Goal: Check status: Check status

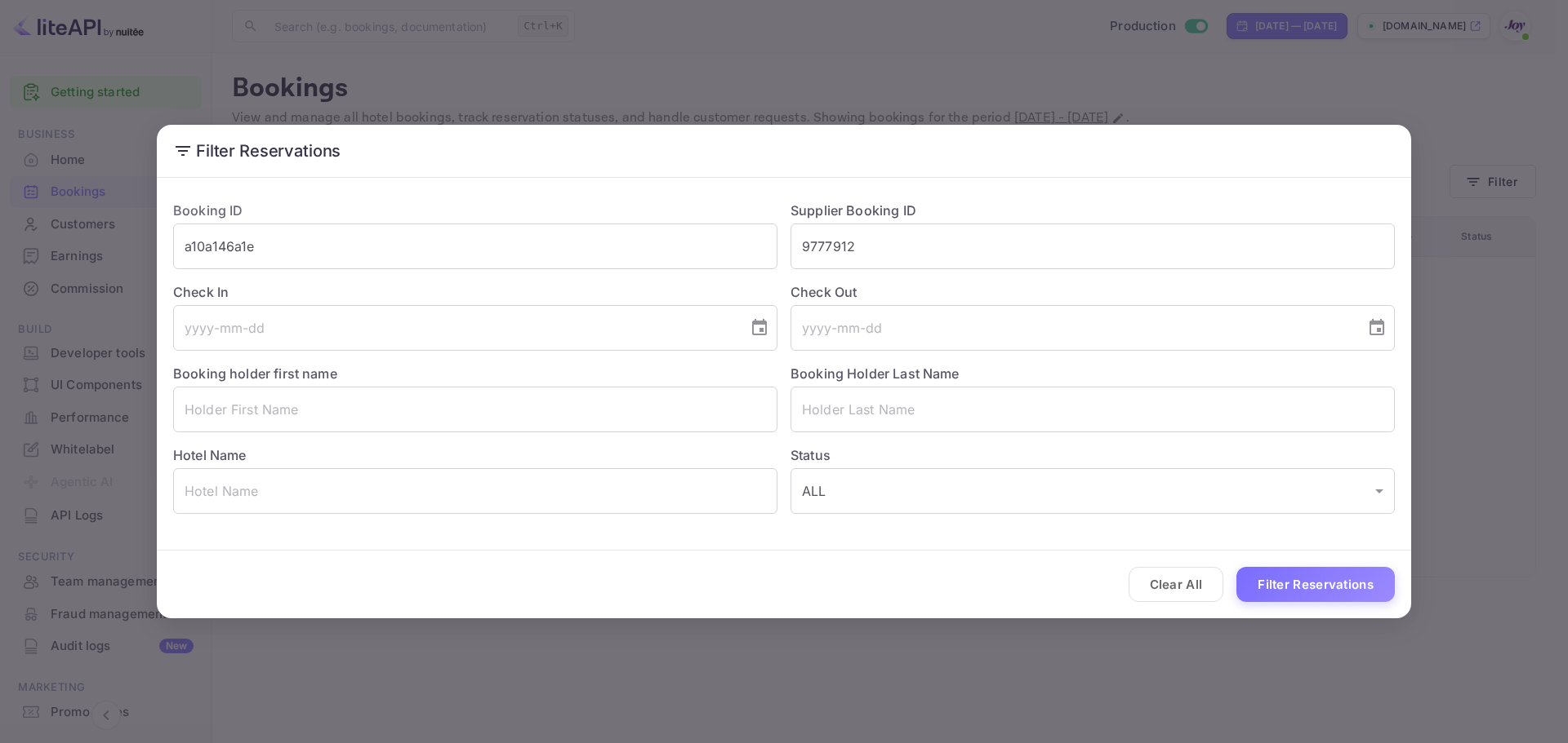
drag, startPoint x: 531, startPoint y: 235, endPoint x: 418, endPoint y: 215, distance: 114.8
click at [418, 221] on div "Booking ID a10a146a1e ​ Supplier Booking ID 9777912 ​ Check In ​ Check Out ​ Bo…" at bounding box center [777, 351] width 1234 height 327
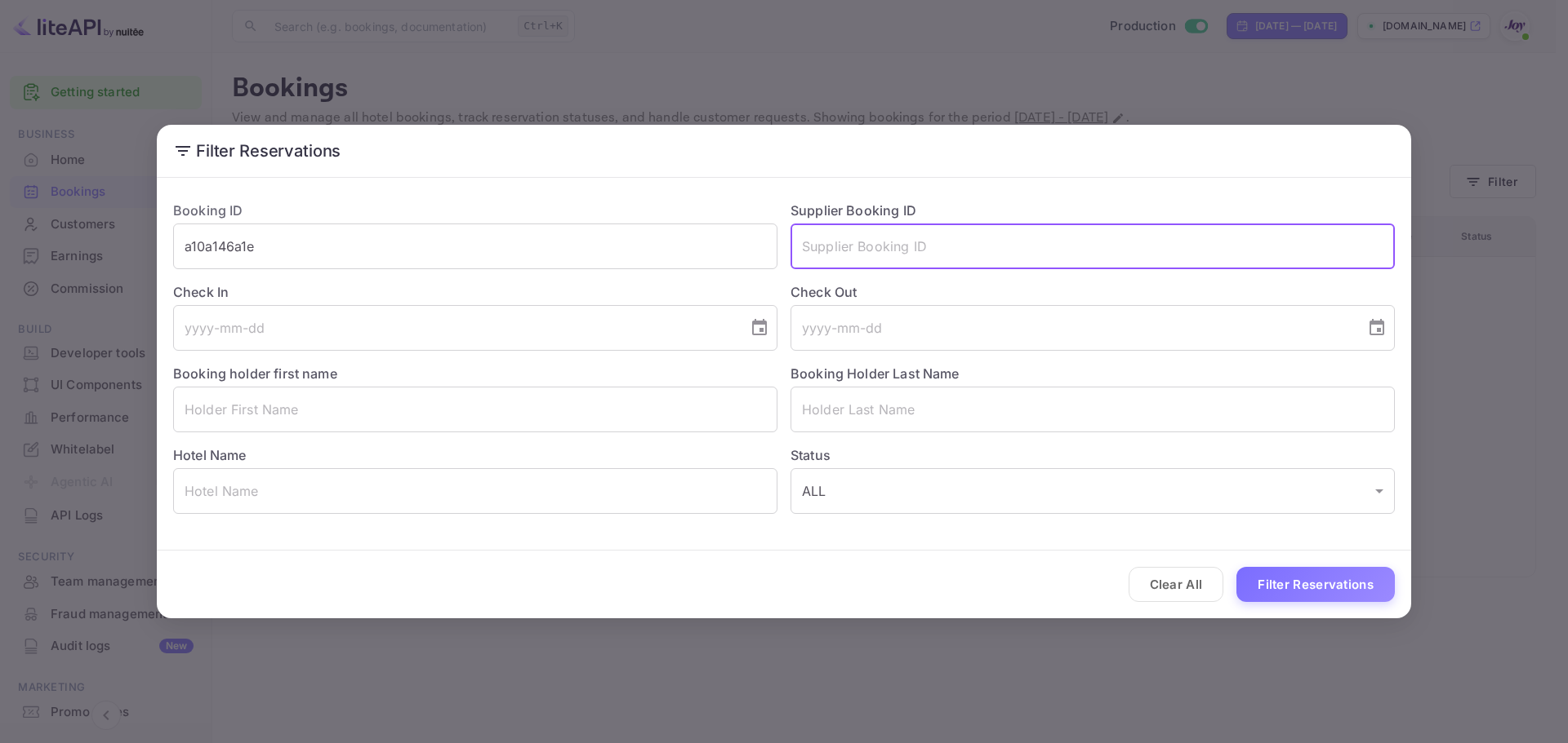
drag, startPoint x: 301, startPoint y: 245, endPoint x: 12, endPoint y: 238, distance: 289.1
click at [117, 242] on div "Filter Reservations Booking ID a10a146a1e ​ Supplier Booking ID ​ Check In ​ Ch…" at bounding box center [784, 372] width 1568 height 743
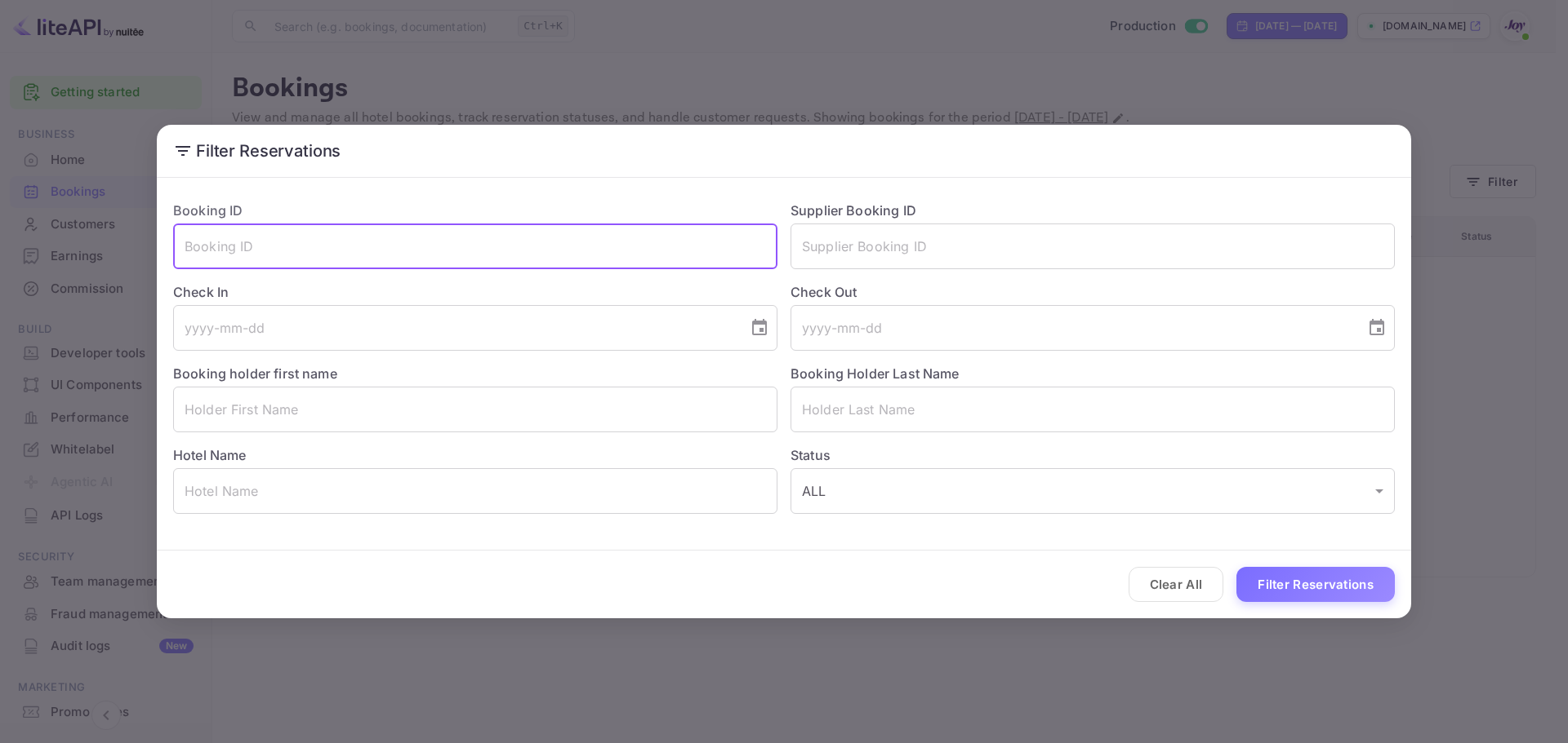
click at [419, 70] on div "Filter Reservations Booking ID ​ Supplier Booking ID ​ Check In ​ Check Out ​ B…" at bounding box center [784, 372] width 1568 height 743
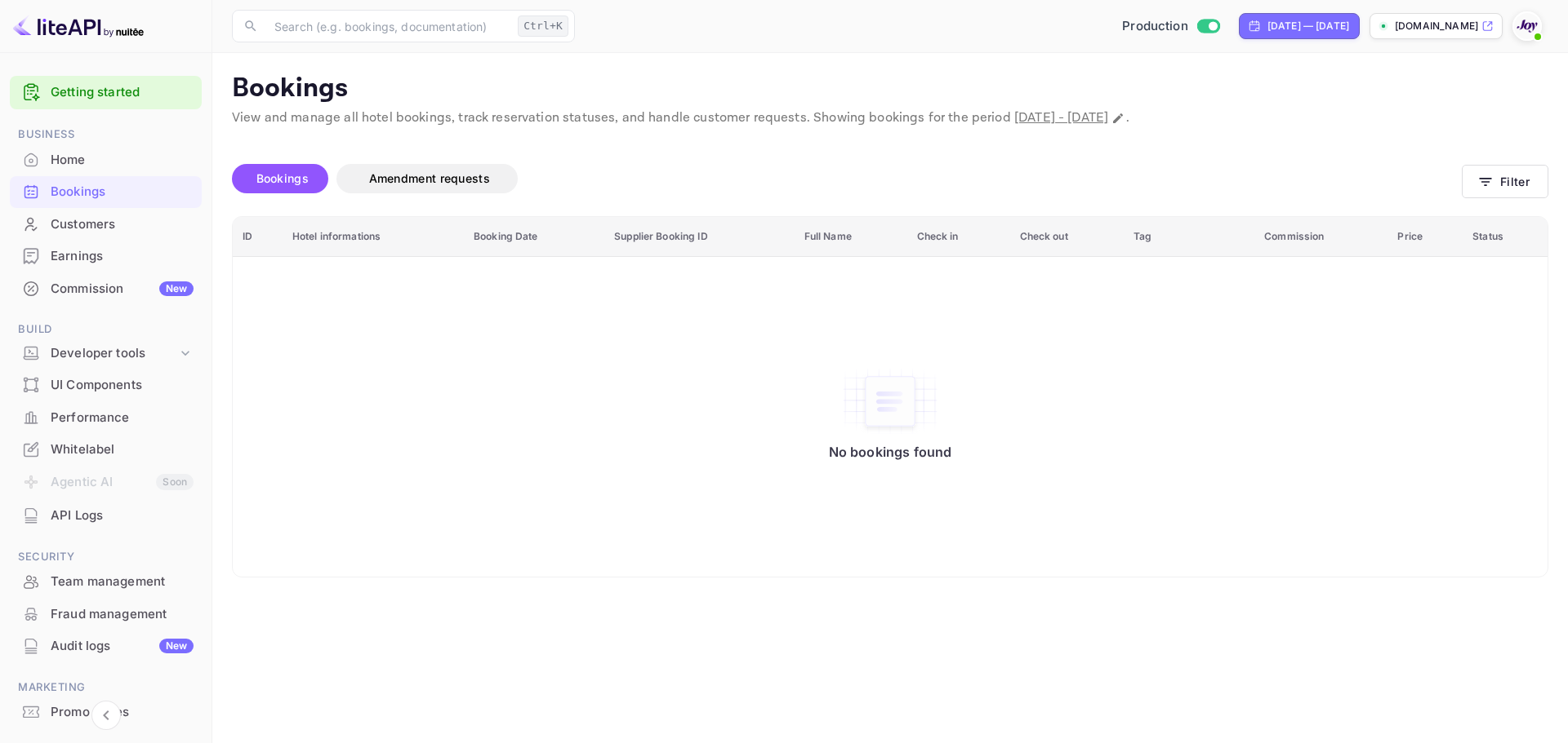
click at [359, 457] on div "No bookings found" at bounding box center [889, 417] width 1282 height 297
click at [79, 196] on div "Bookings" at bounding box center [122, 192] width 143 height 19
click at [77, 190] on div "Bookings" at bounding box center [122, 192] width 143 height 19
click at [1501, 173] on button "Filter" at bounding box center [1504, 181] width 87 height 33
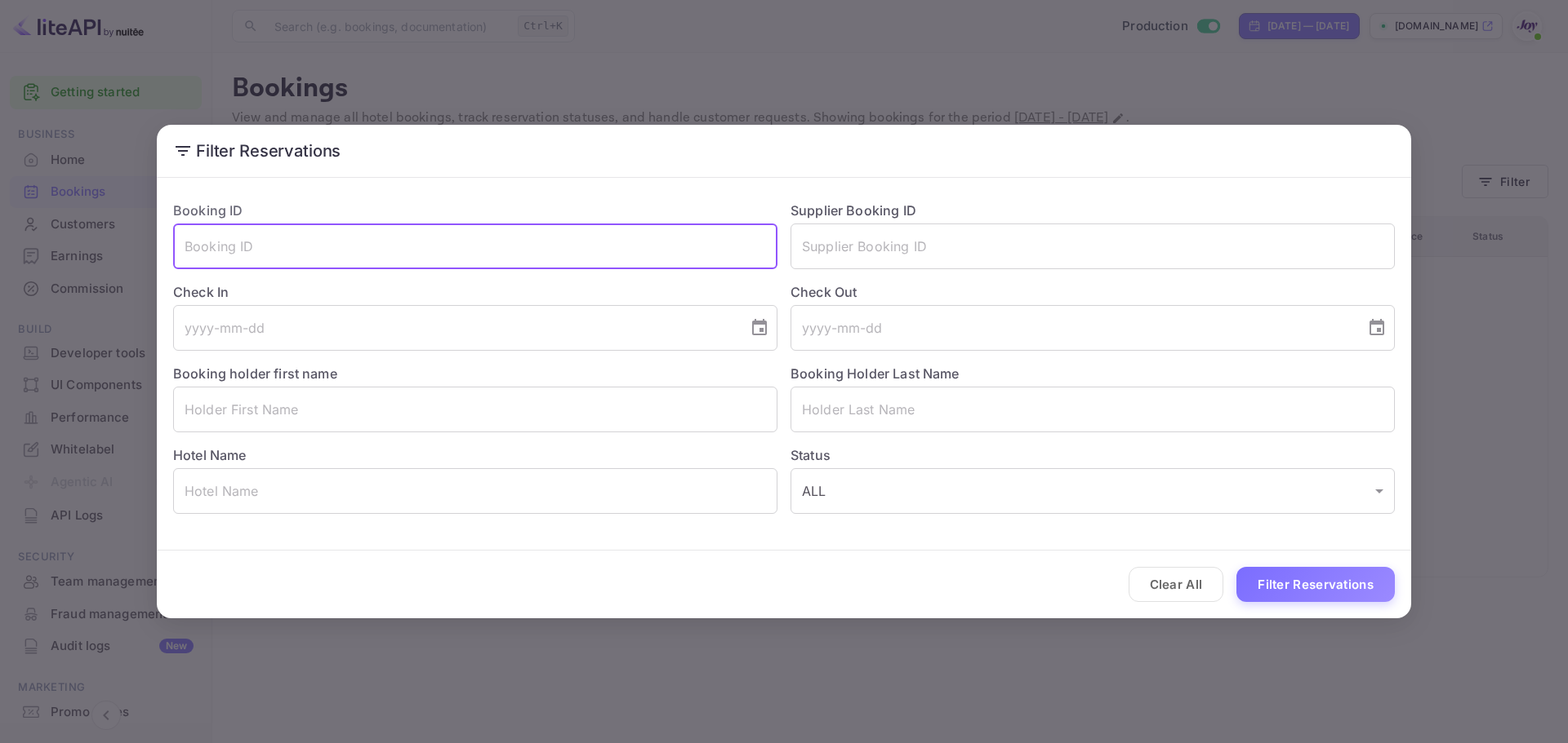
click at [243, 250] on input "text" at bounding box center [476, 247] width 604 height 46
paste input "bpnldPQ7h"
type input "bpnldPQ7h"
click at [1278, 579] on button "Filter Reservations" at bounding box center [1315, 584] width 158 height 35
click at [319, 237] on input "bpnldPQ7h" at bounding box center [476, 247] width 604 height 46
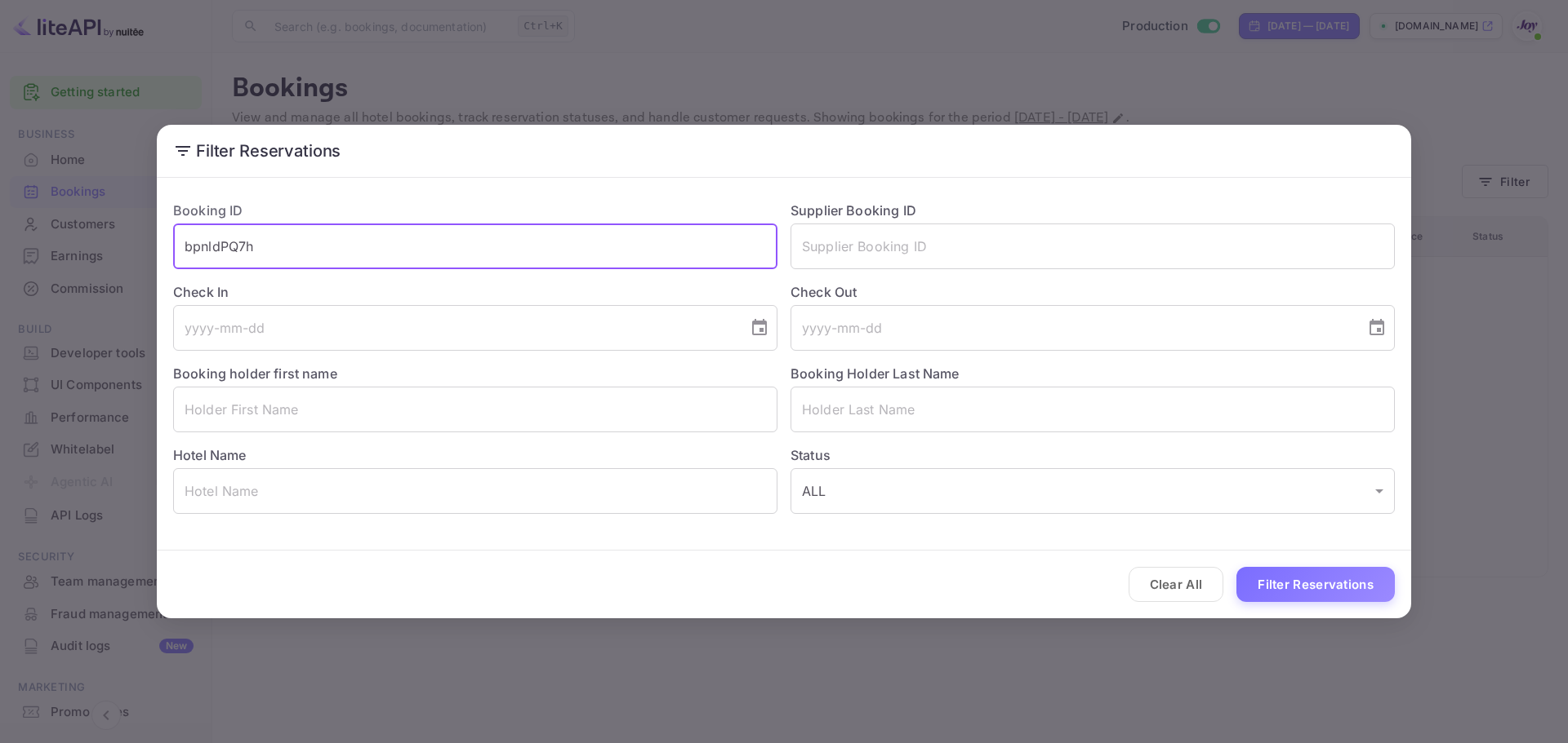
click at [319, 237] on input "bpnldPQ7h" at bounding box center [476, 247] width 604 height 46
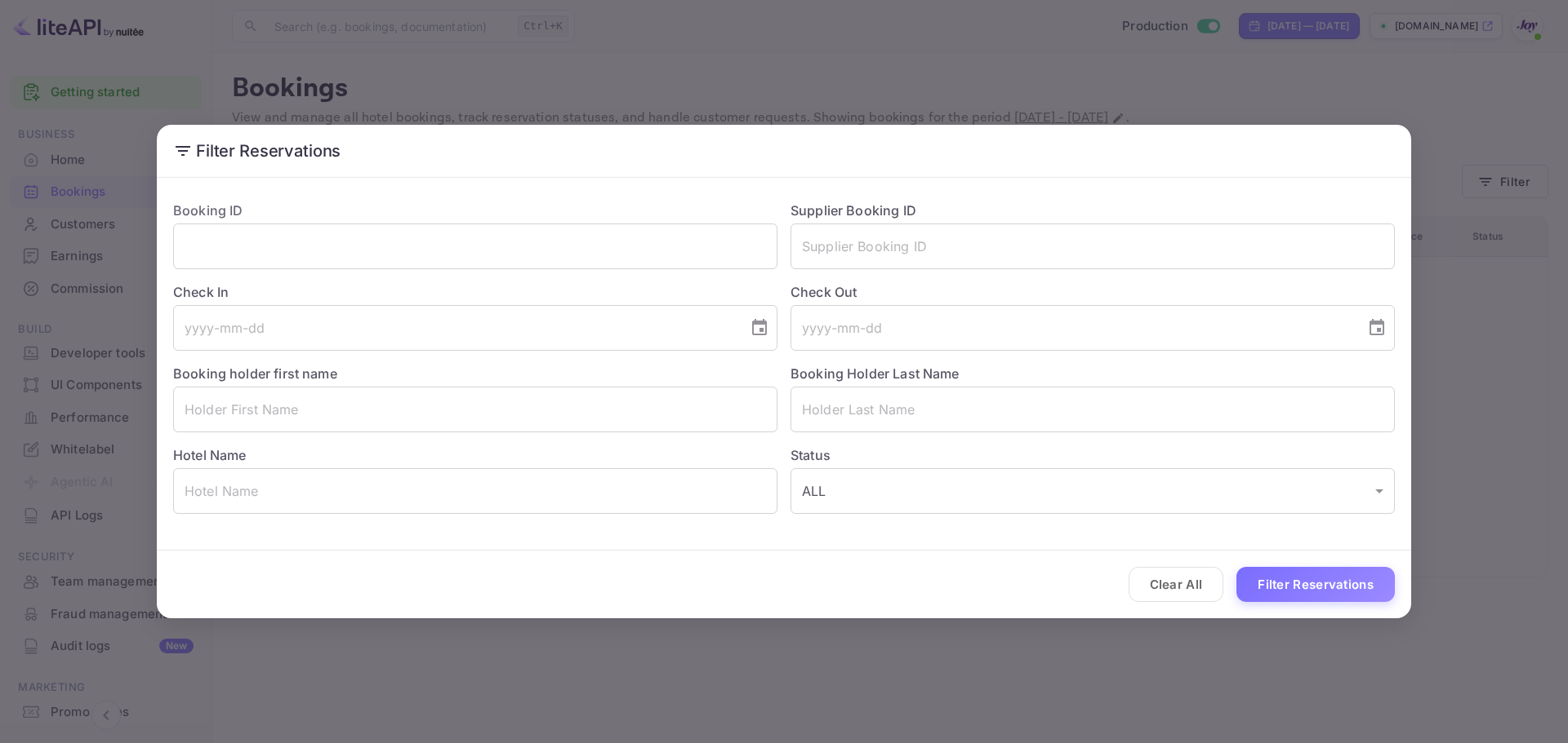
click at [419, 57] on div "Filter Reservations Booking ID ​ Supplier Booking ID ​ Check In ​ Check Out ​ B…" at bounding box center [784, 372] width 1568 height 743
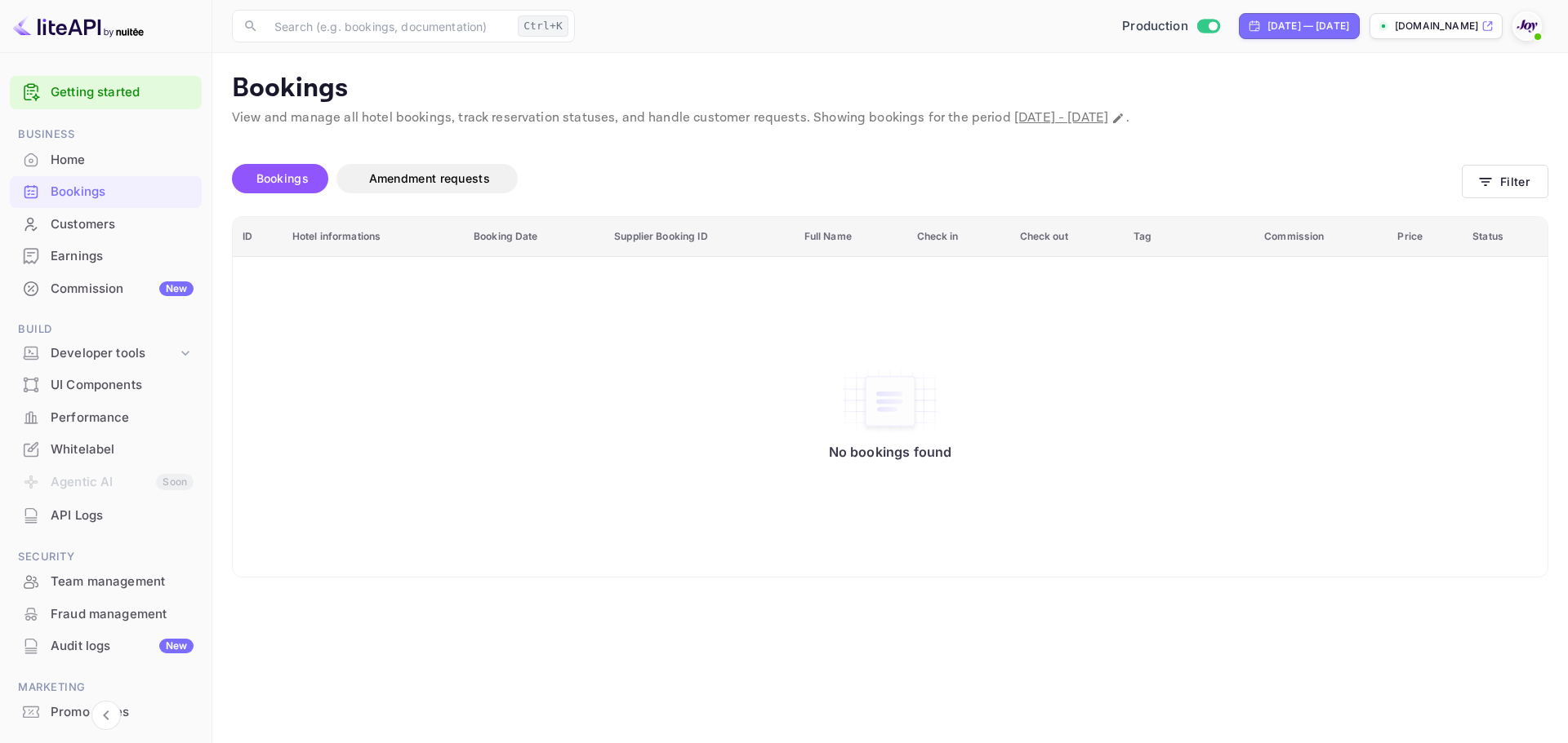
click at [121, 186] on div "Bookings" at bounding box center [122, 192] width 143 height 19
click at [1501, 186] on button "Filter" at bounding box center [1504, 181] width 87 height 33
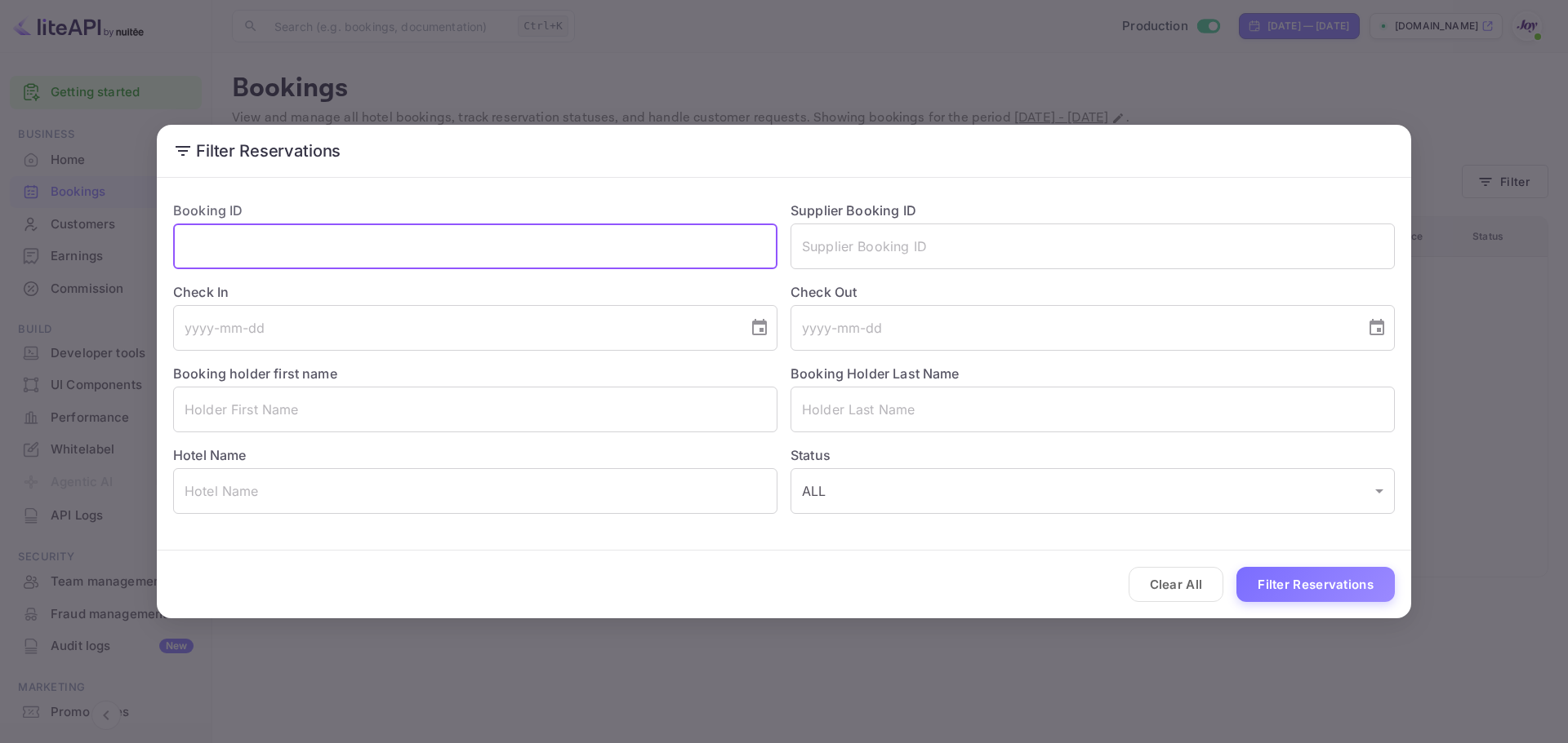
drag, startPoint x: 343, startPoint y: 248, endPoint x: 390, endPoint y: 271, distance: 52.3
click at [345, 247] on input "text" at bounding box center [476, 247] width 604 height 46
paste input "9449959"
type input "9449959"
drag, startPoint x: 334, startPoint y: 240, endPoint x: 168, endPoint y: 234, distance: 166.1
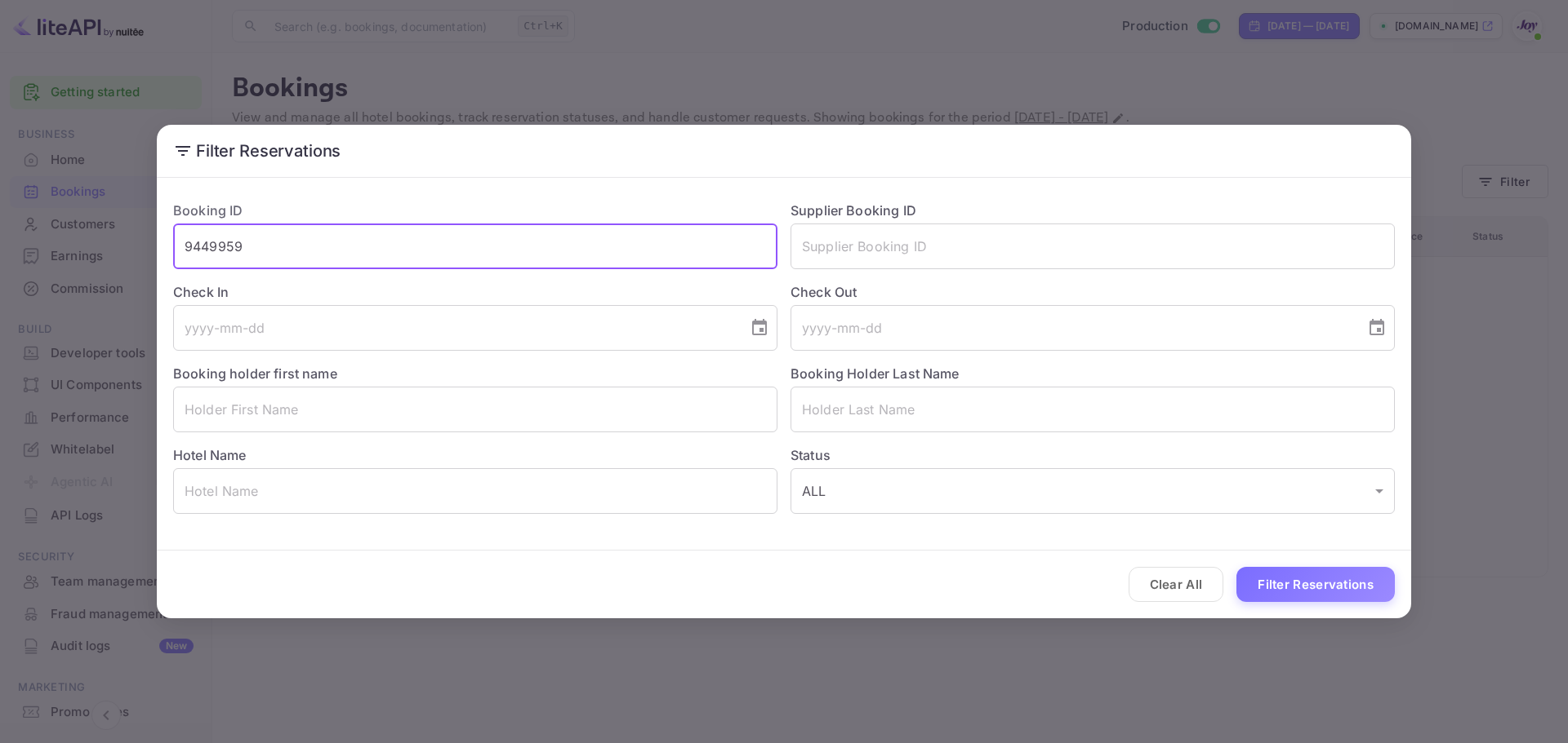
click at [173, 236] on div "Booking ID 9449959 ​" at bounding box center [469, 229] width 618 height 82
click at [967, 272] on div "Check Out ​" at bounding box center [1087, 311] width 618 height 82
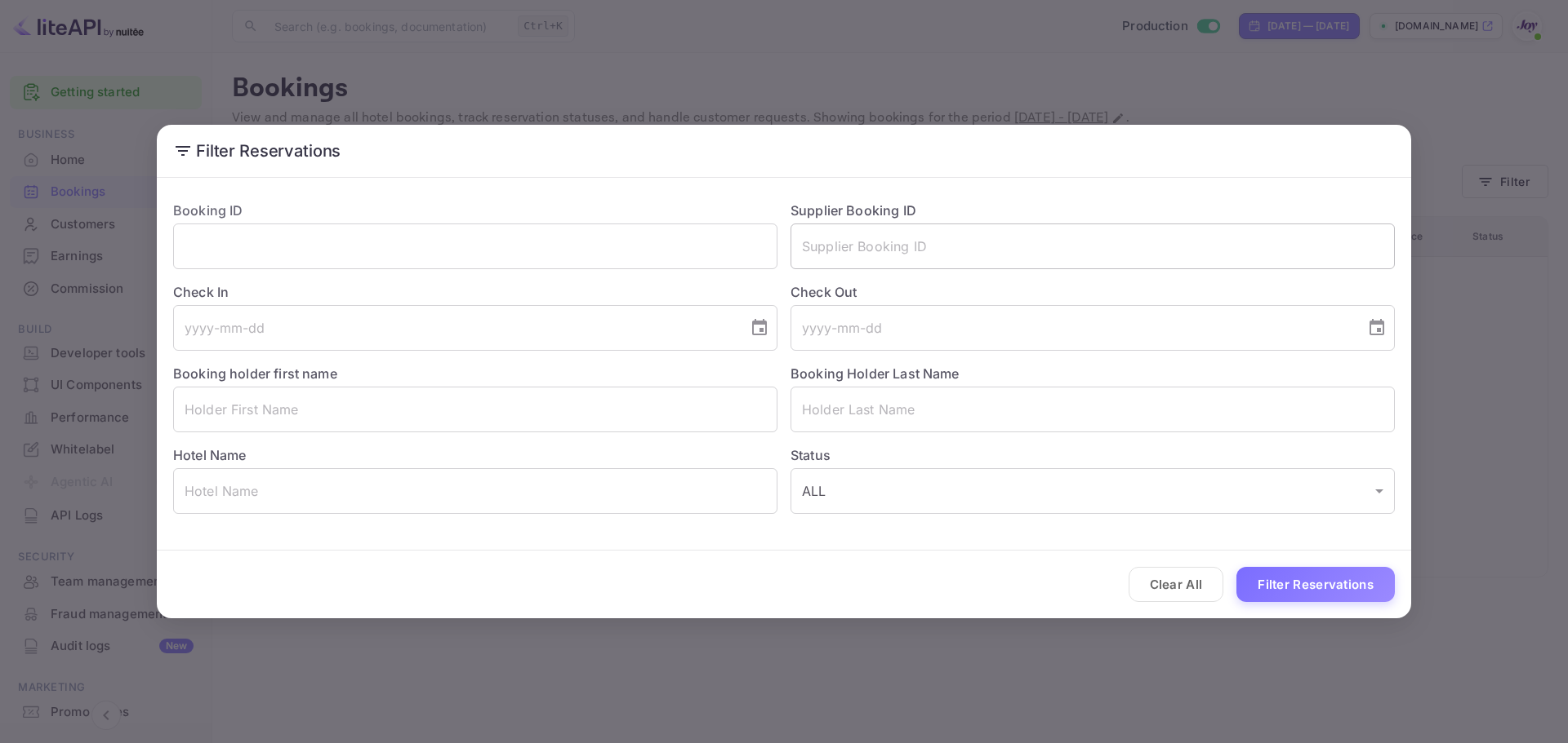
click at [940, 247] on input "text" at bounding box center [1092, 247] width 604 height 46
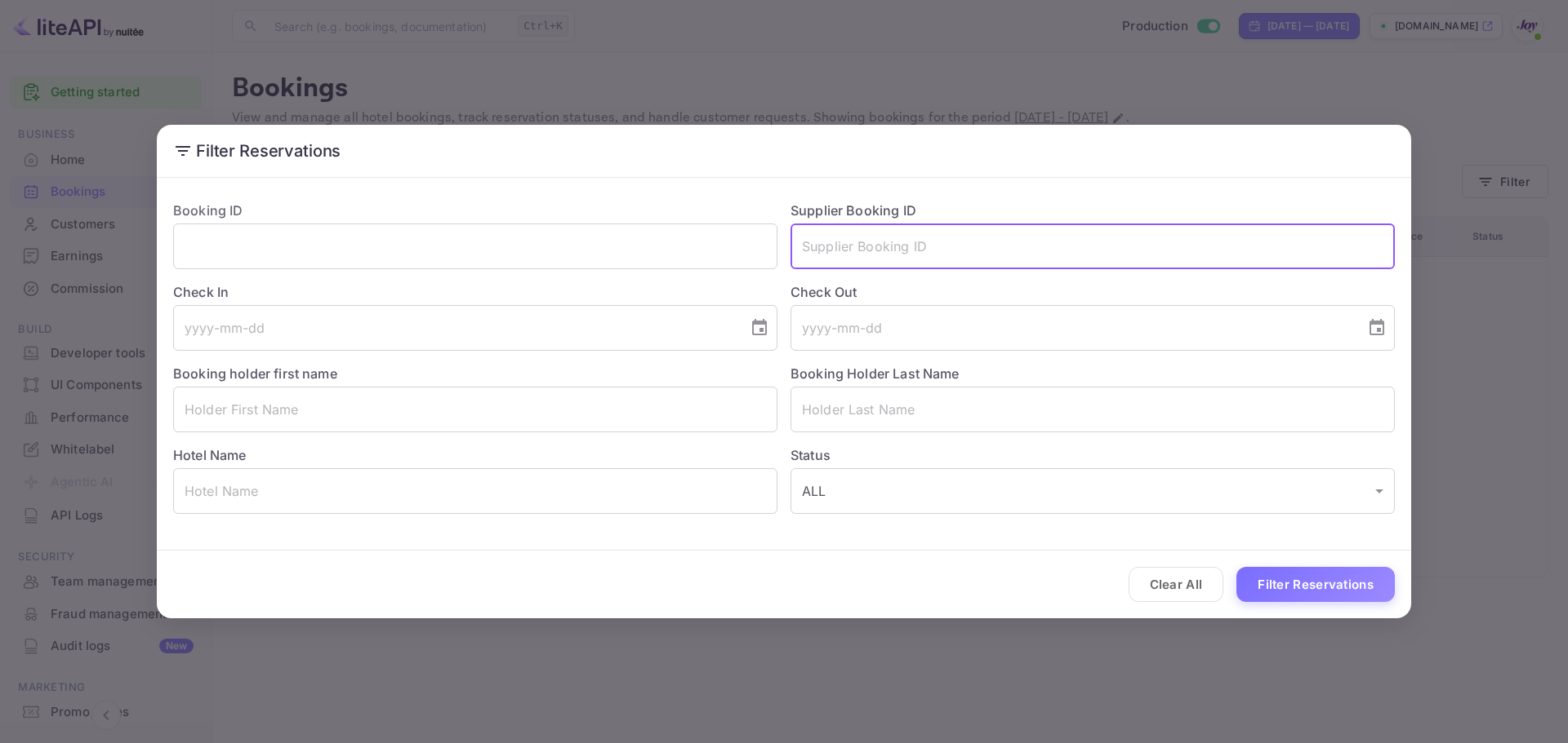
paste input "9449959"
type input "9449959"
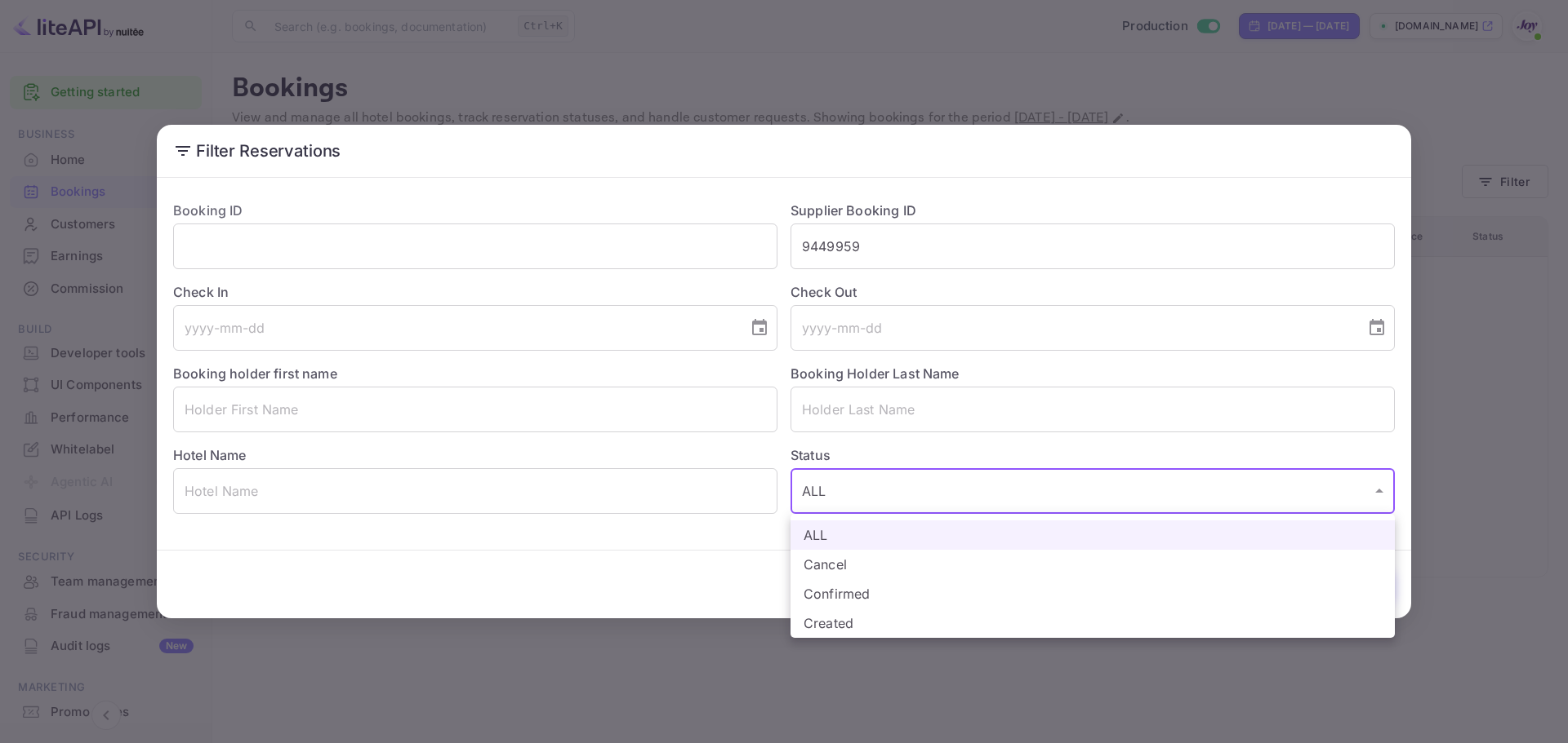
drag, startPoint x: 1212, startPoint y: 512, endPoint x: 1274, endPoint y: 548, distance: 71.7
click at [1254, 535] on body "Getting started Business Home Bookings Customers Earnings Commission New Build …" at bounding box center [784, 372] width 1568 height 743
drag, startPoint x: 1500, startPoint y: 650, endPoint x: 1426, endPoint y: 625, distance: 78.1
click at [1501, 646] on div at bounding box center [784, 372] width 1568 height 743
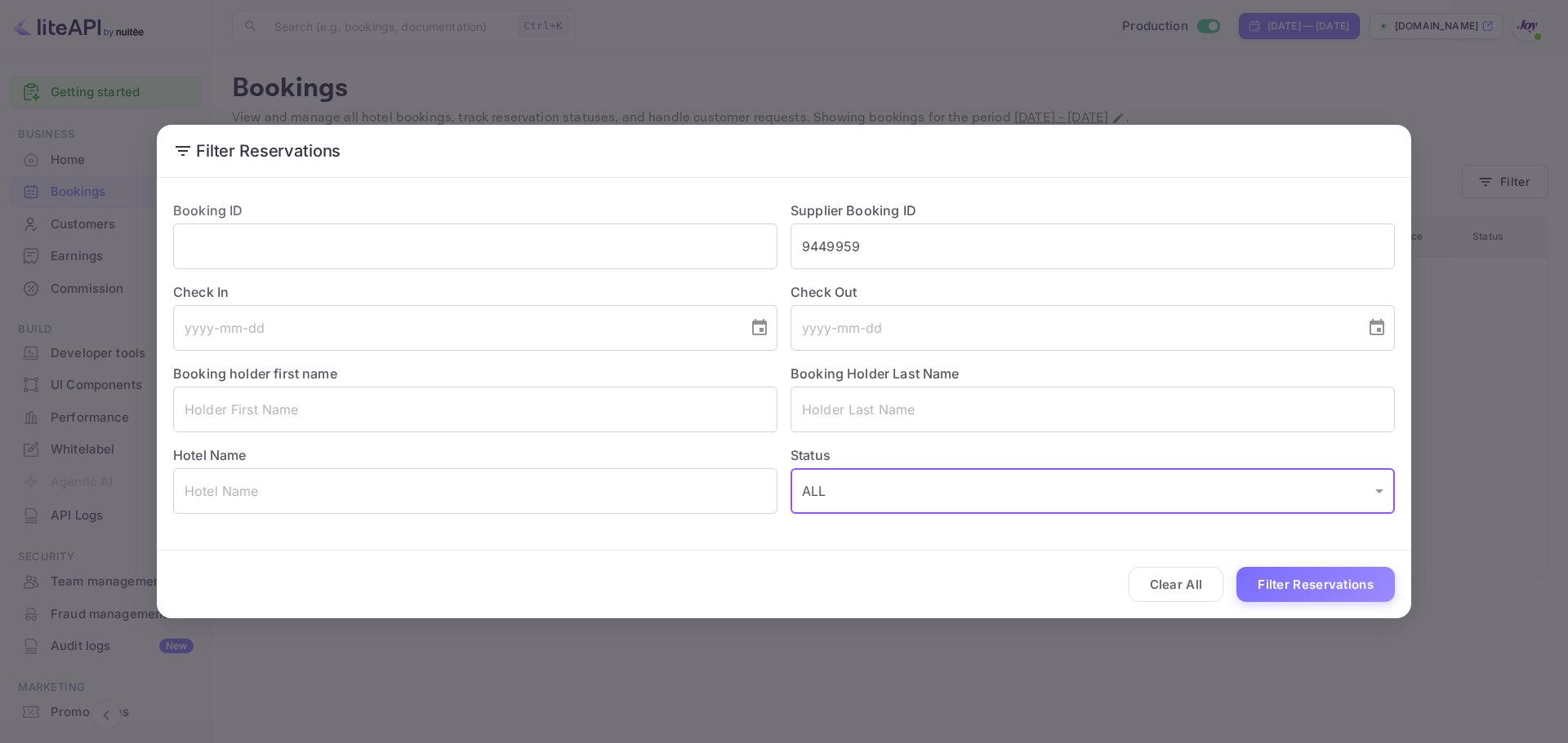
click at [1347, 612] on div "Clear All Filter Reservations" at bounding box center [784, 584] width 1254 height 68
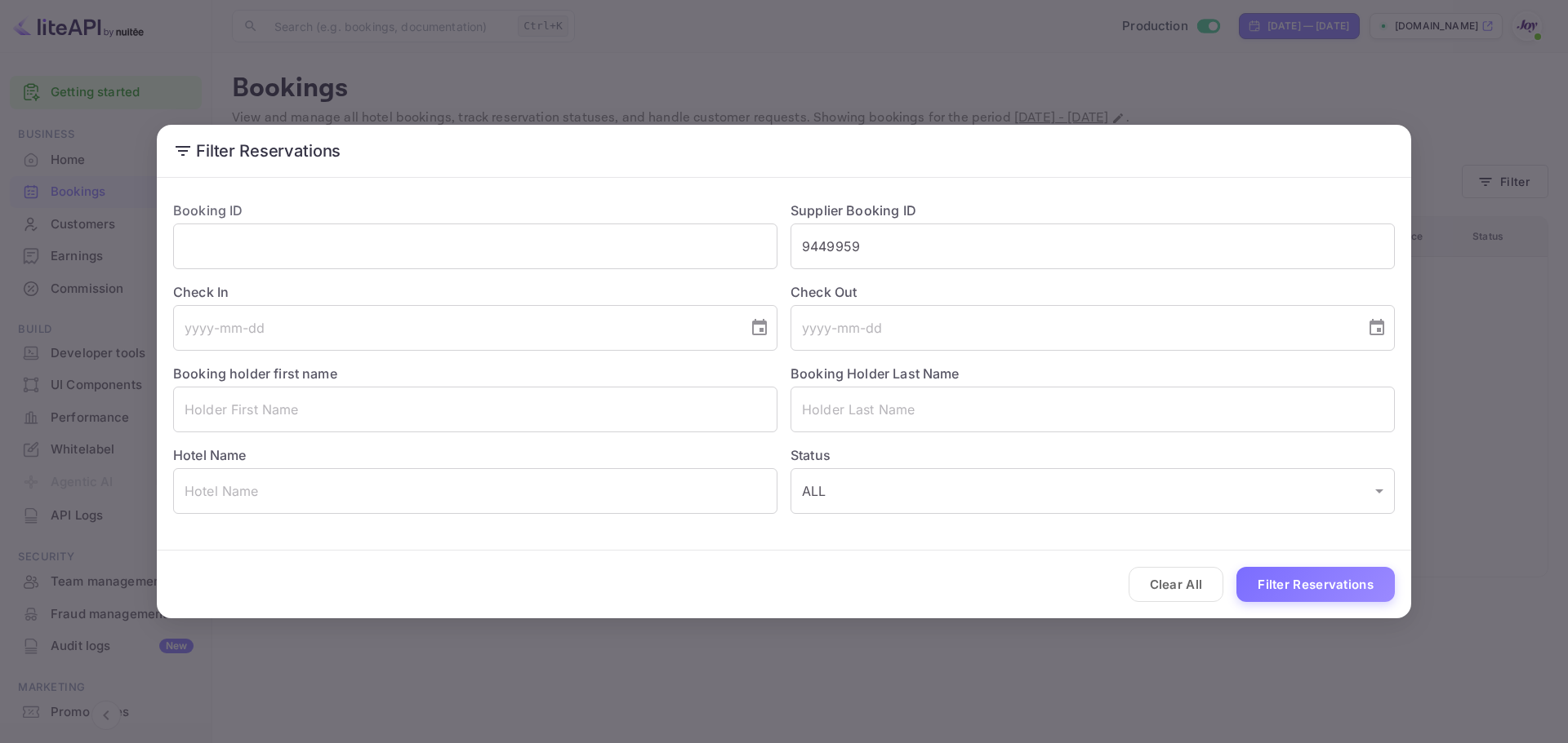
click at [1339, 602] on div "Clear All Filter Reservations" at bounding box center [784, 584] width 1254 height 68
click at [1317, 586] on button "Filter Reservations" at bounding box center [1315, 584] width 158 height 35
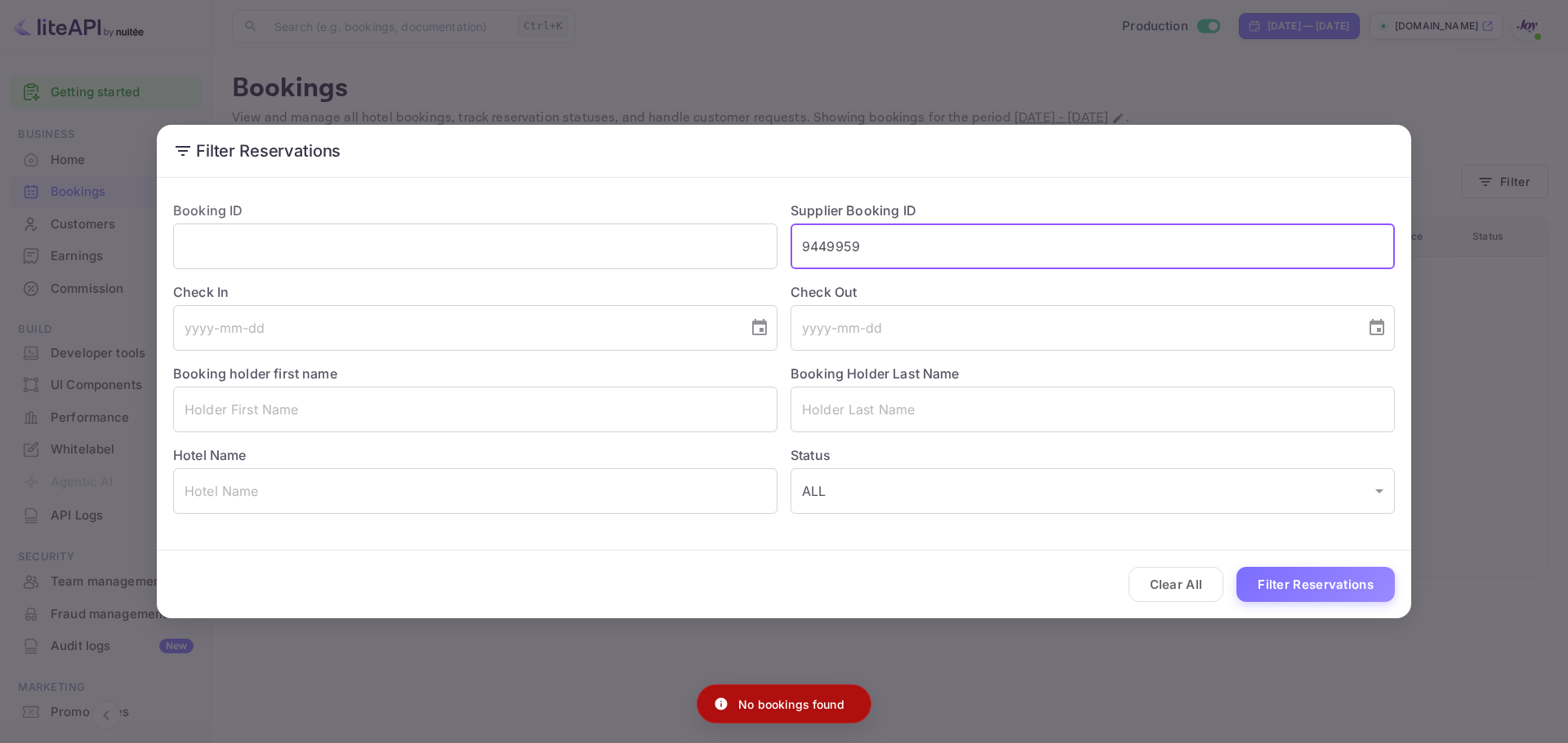
click at [806, 248] on input "9449959" at bounding box center [1092, 247] width 604 height 46
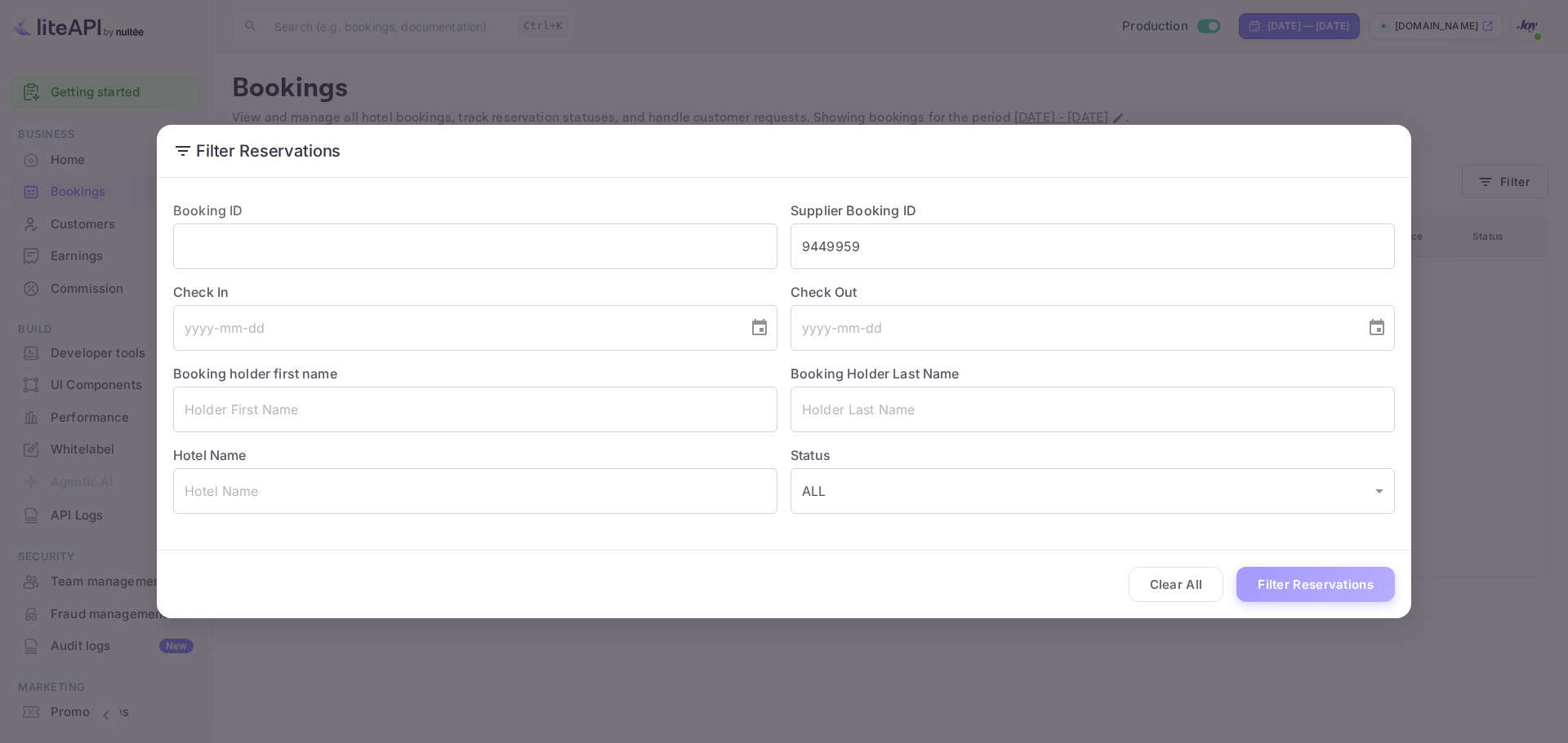
click at [1307, 578] on button "Filter Reservations" at bounding box center [1315, 584] width 158 height 35
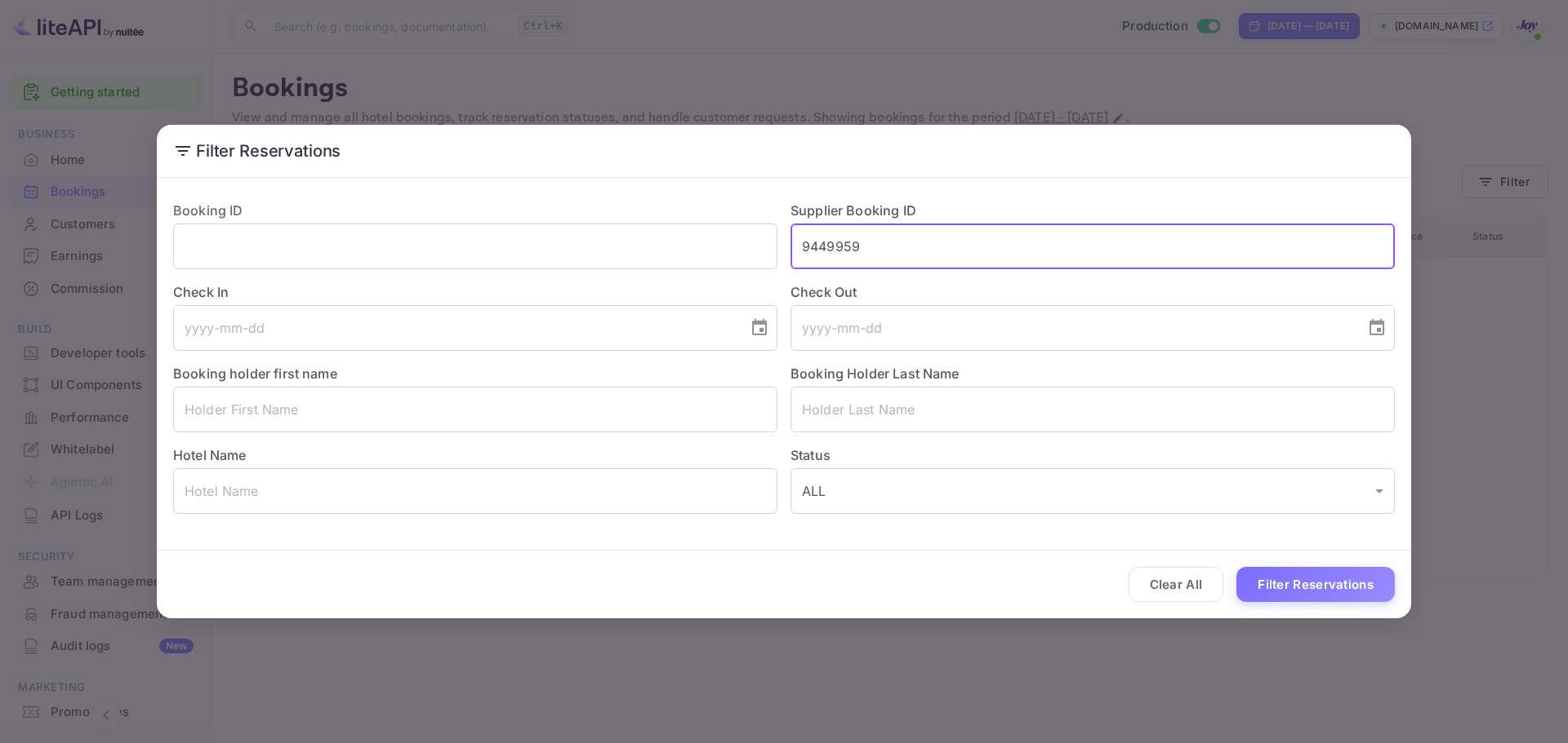
click at [967, 260] on input "9449959" at bounding box center [1092, 247] width 604 height 46
click at [864, 233] on input "9449959" at bounding box center [1092, 247] width 604 height 46
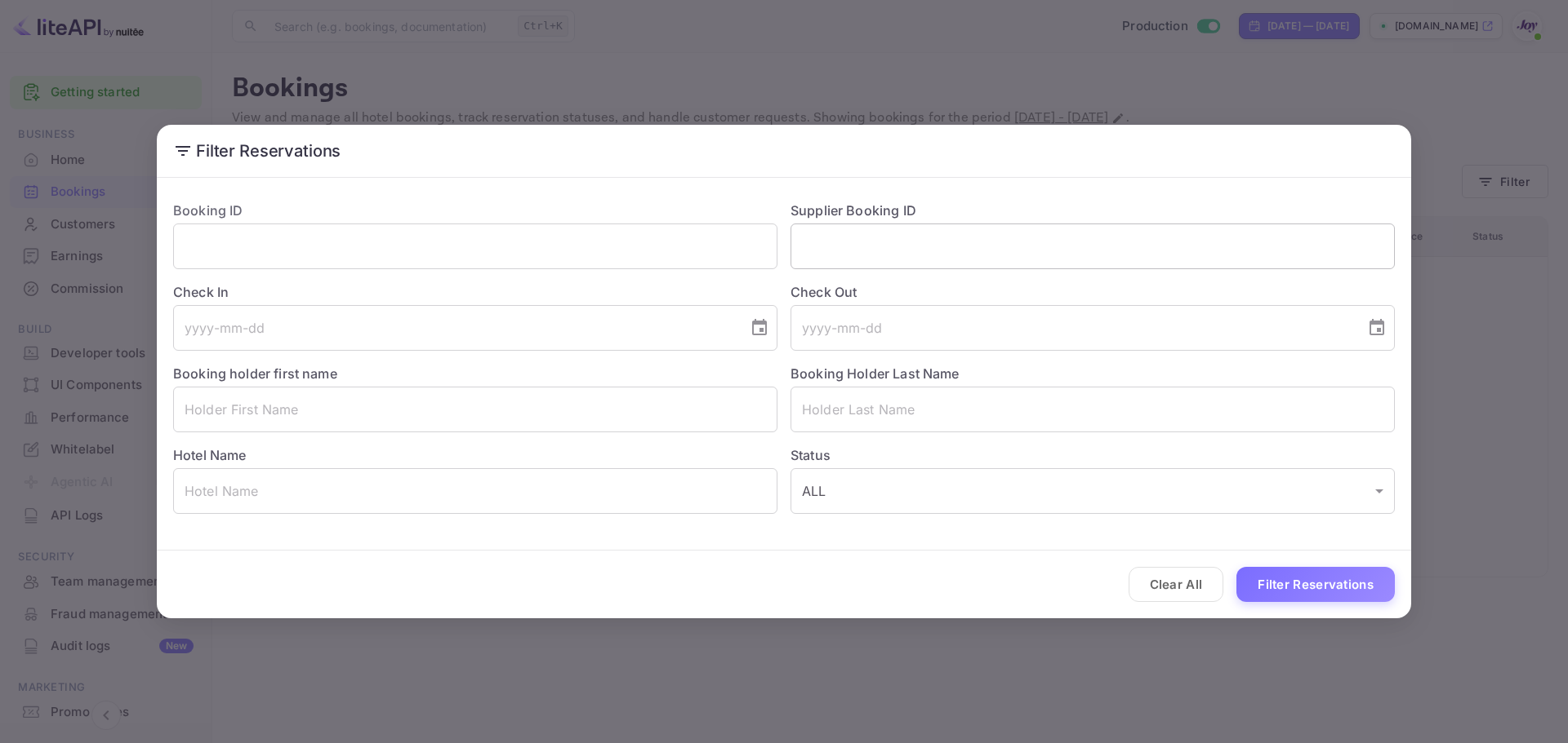
click at [810, 259] on input "text" at bounding box center [1092, 247] width 604 height 46
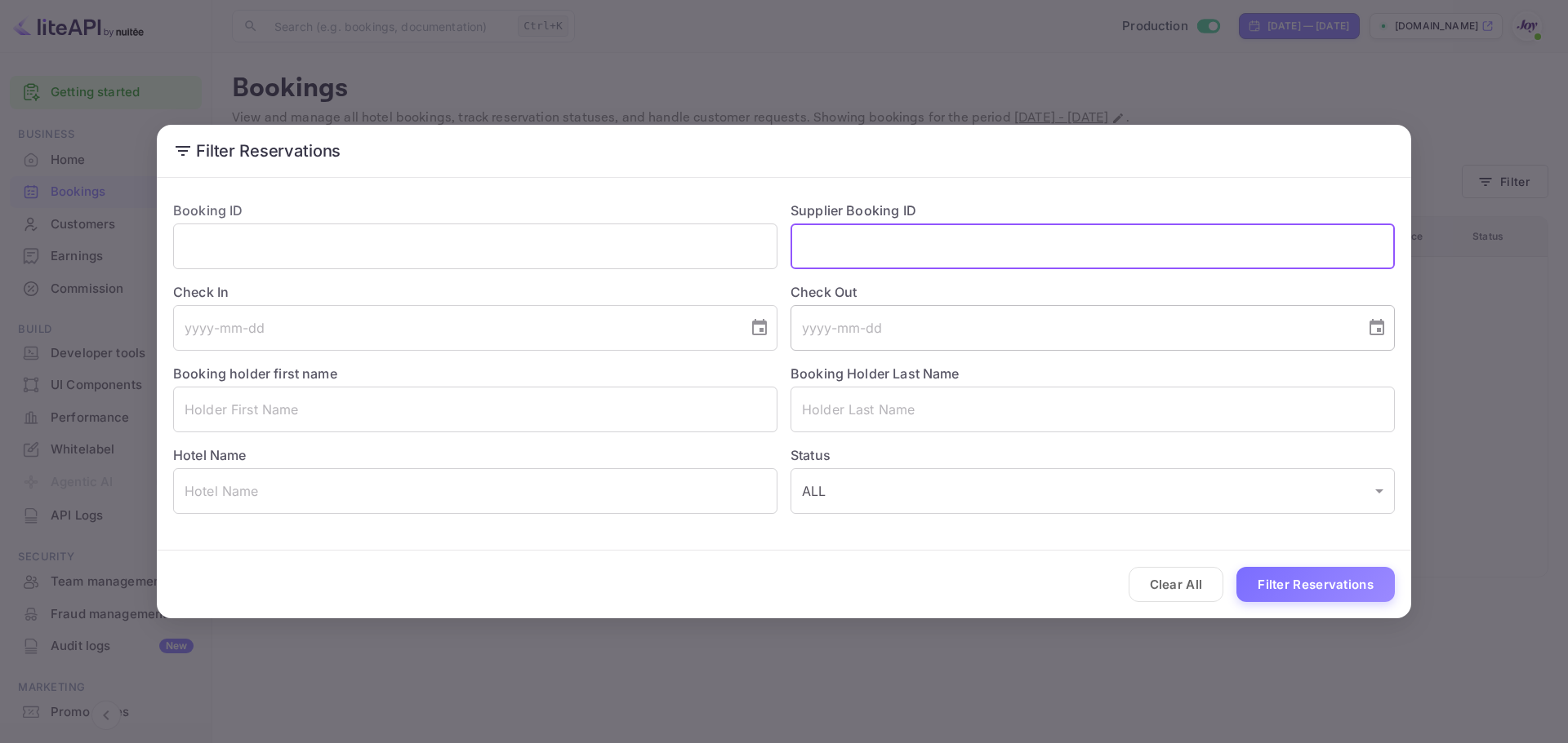
paste input "9404322"
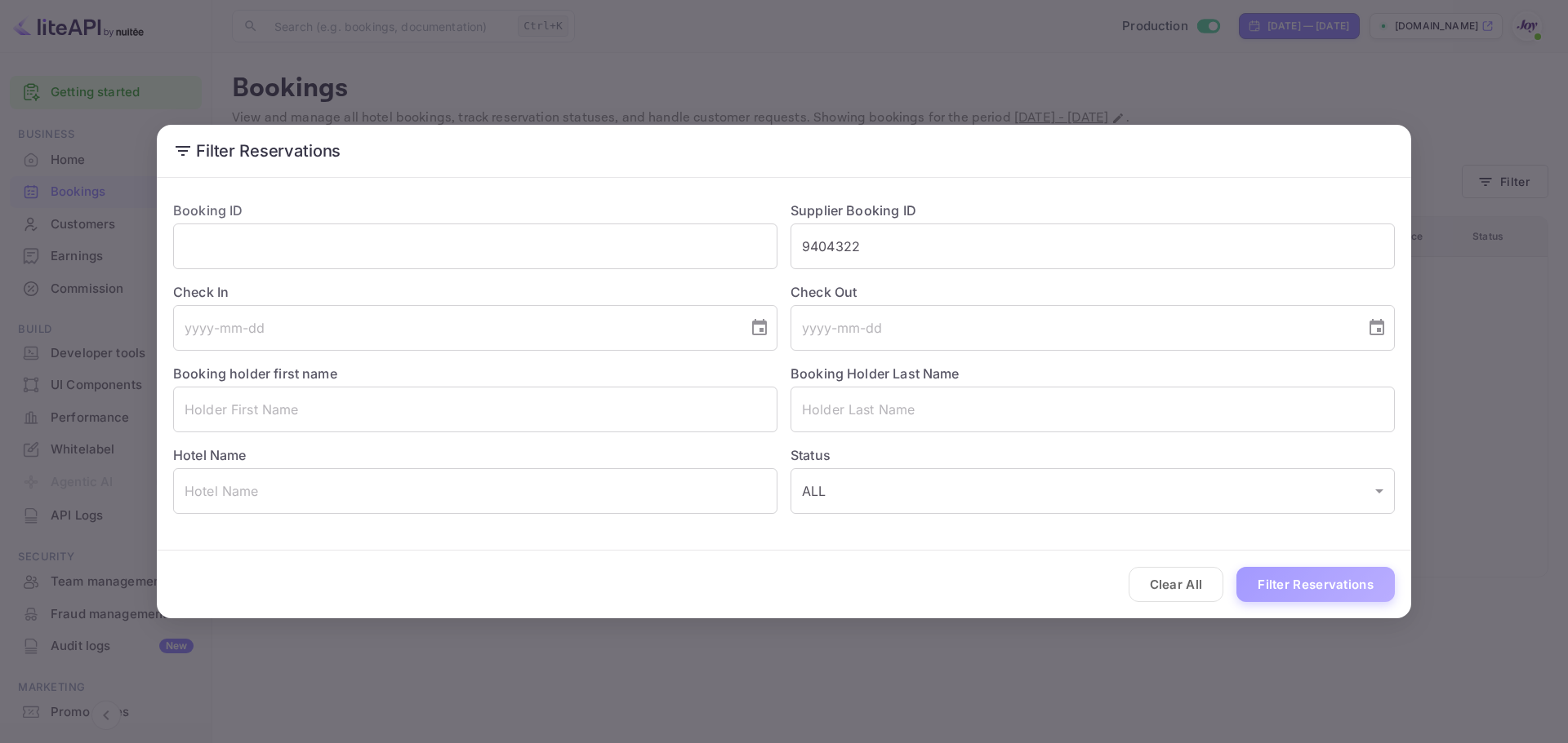
drag, startPoint x: 1303, startPoint y: 583, endPoint x: 1315, endPoint y: 574, distance: 15.0
click at [1306, 581] on button "Filter Reservations" at bounding box center [1315, 584] width 158 height 35
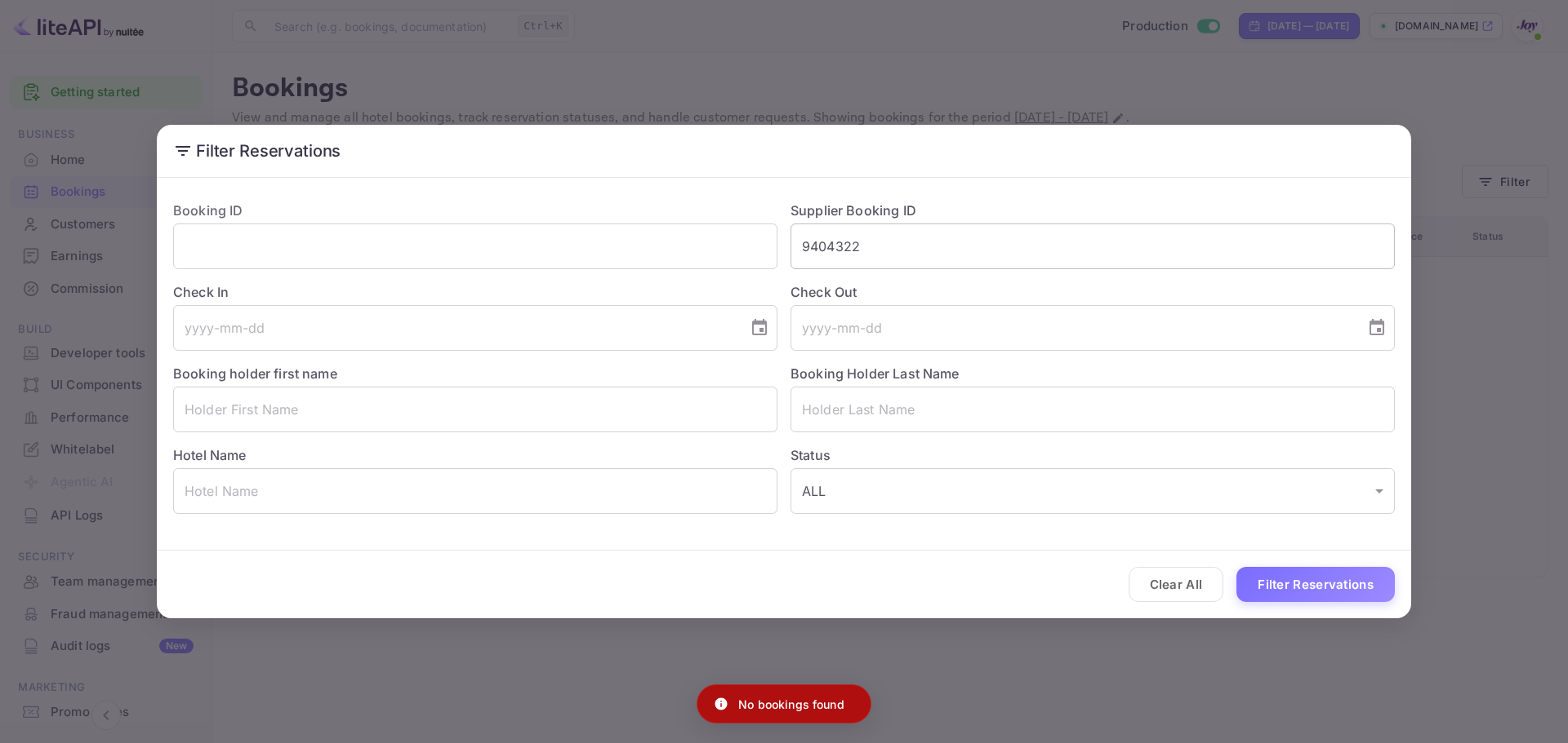
click at [815, 247] on input "9404322" at bounding box center [1092, 247] width 604 height 46
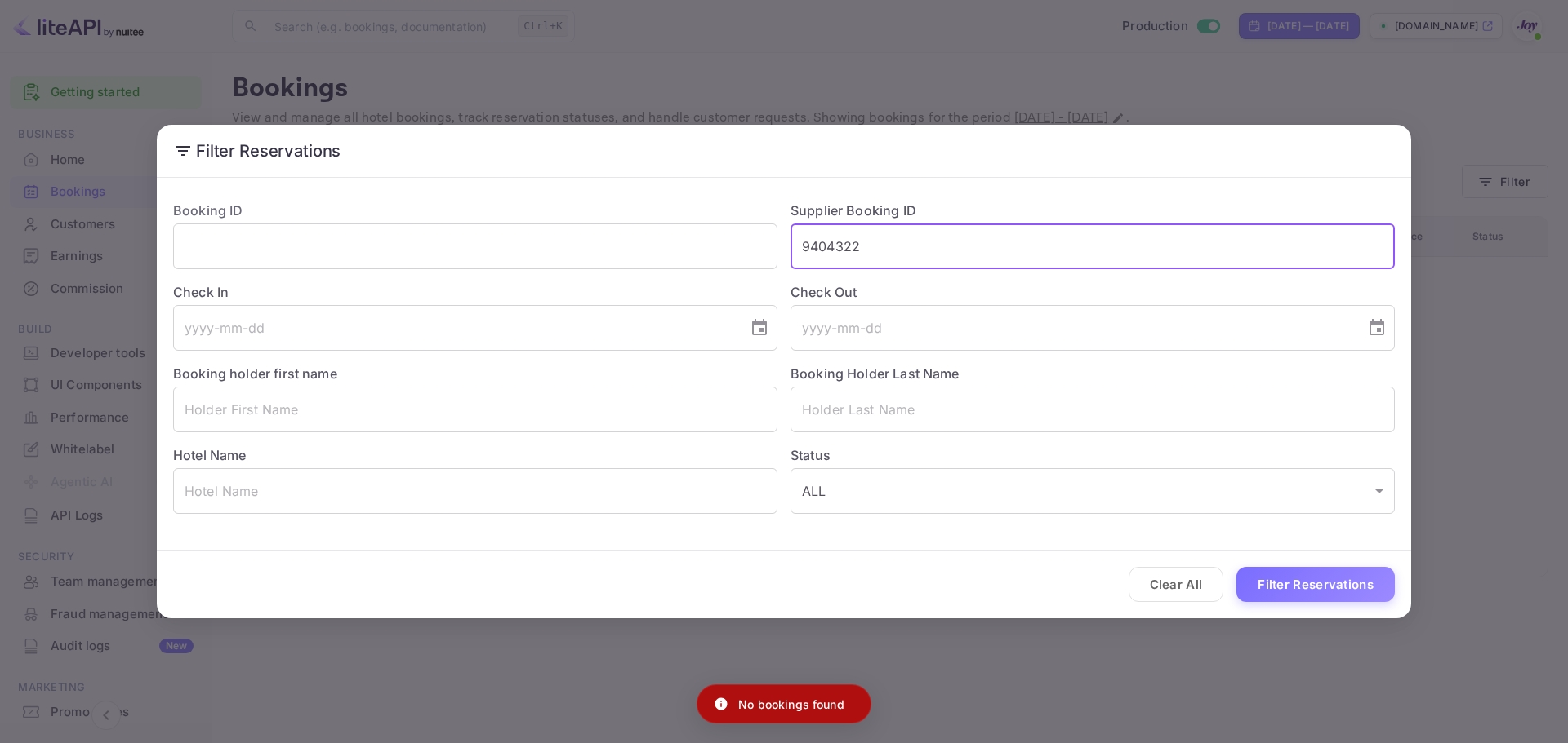
click at [807, 244] on input "9404322" at bounding box center [1092, 247] width 604 height 46
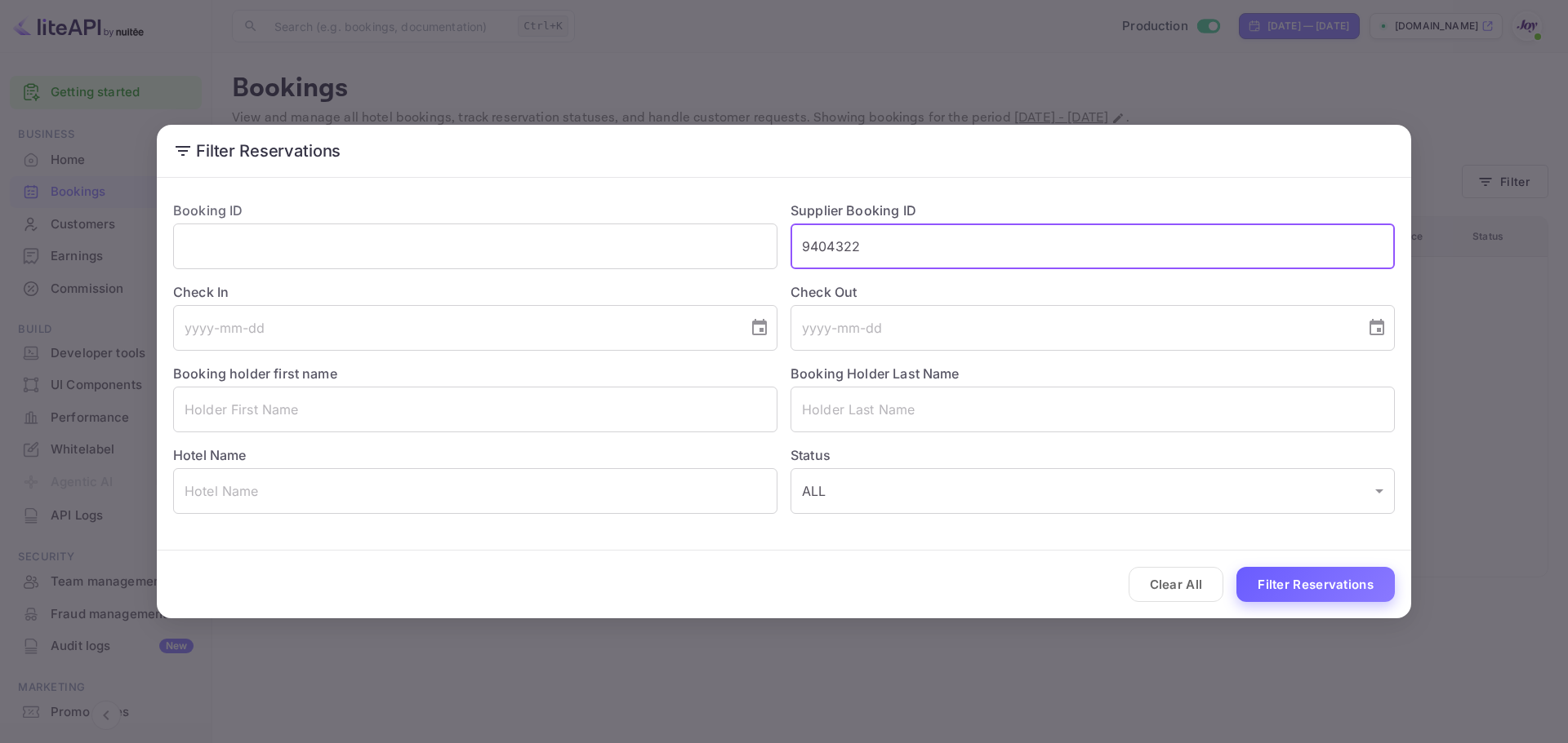
type input "9404322"
drag, startPoint x: 1273, startPoint y: 584, endPoint x: 1293, endPoint y: 577, distance: 21.2
click at [1273, 584] on button "Filter Reservations" at bounding box center [1315, 584] width 158 height 35
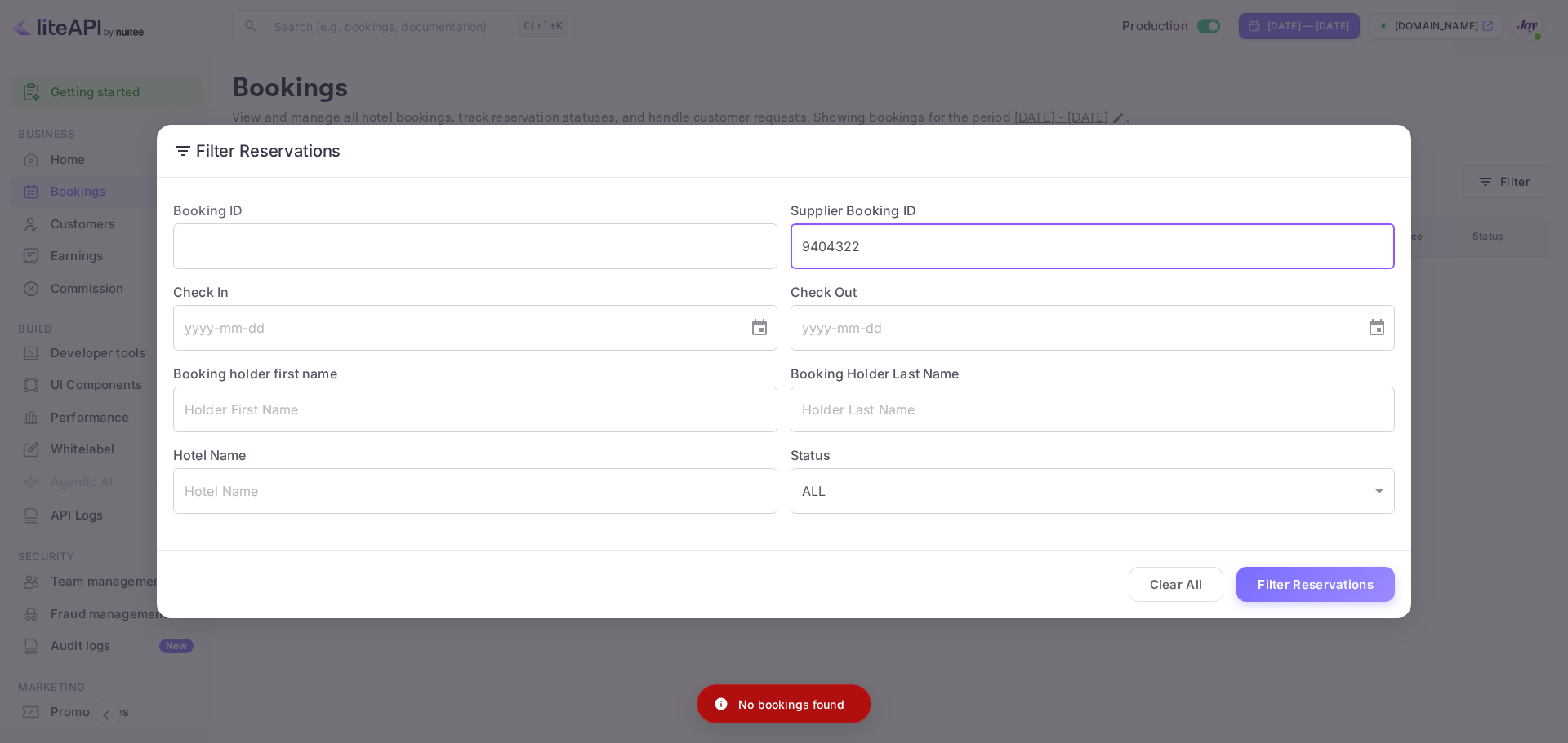
click at [884, 233] on input "9404322" at bounding box center [1092, 247] width 604 height 46
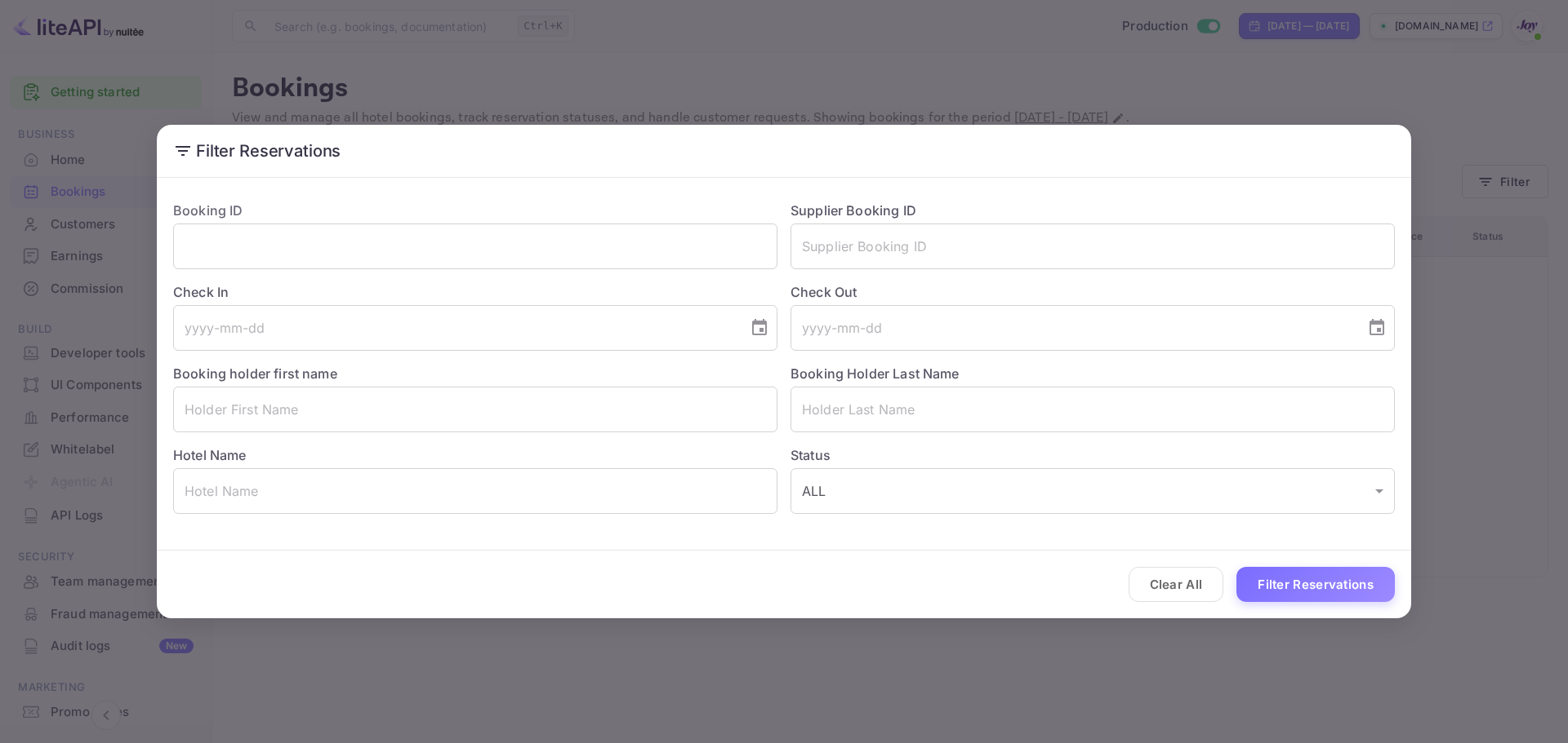
click at [1253, 648] on div "Filter Reservations Booking ID ​ Supplier Booking ID ​ Check In ​ Check Out ​ B…" at bounding box center [784, 372] width 1568 height 743
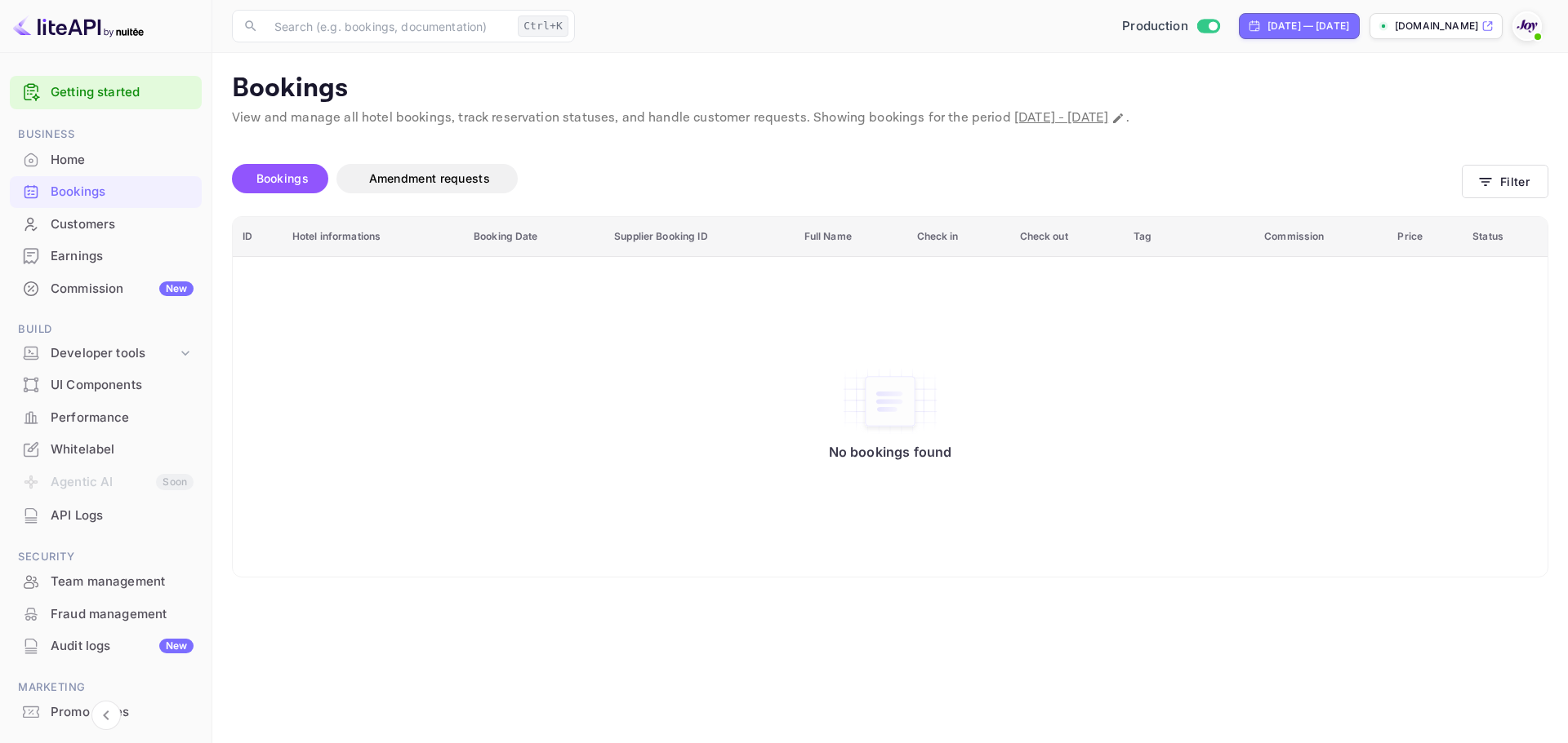
click at [106, 191] on div "Bookings" at bounding box center [122, 192] width 143 height 19
click at [97, 191] on div "Bookings" at bounding box center [122, 192] width 143 height 19
click at [106, 187] on div "Bookings" at bounding box center [122, 192] width 143 height 19
click at [76, 162] on div "Home" at bounding box center [122, 160] width 143 height 19
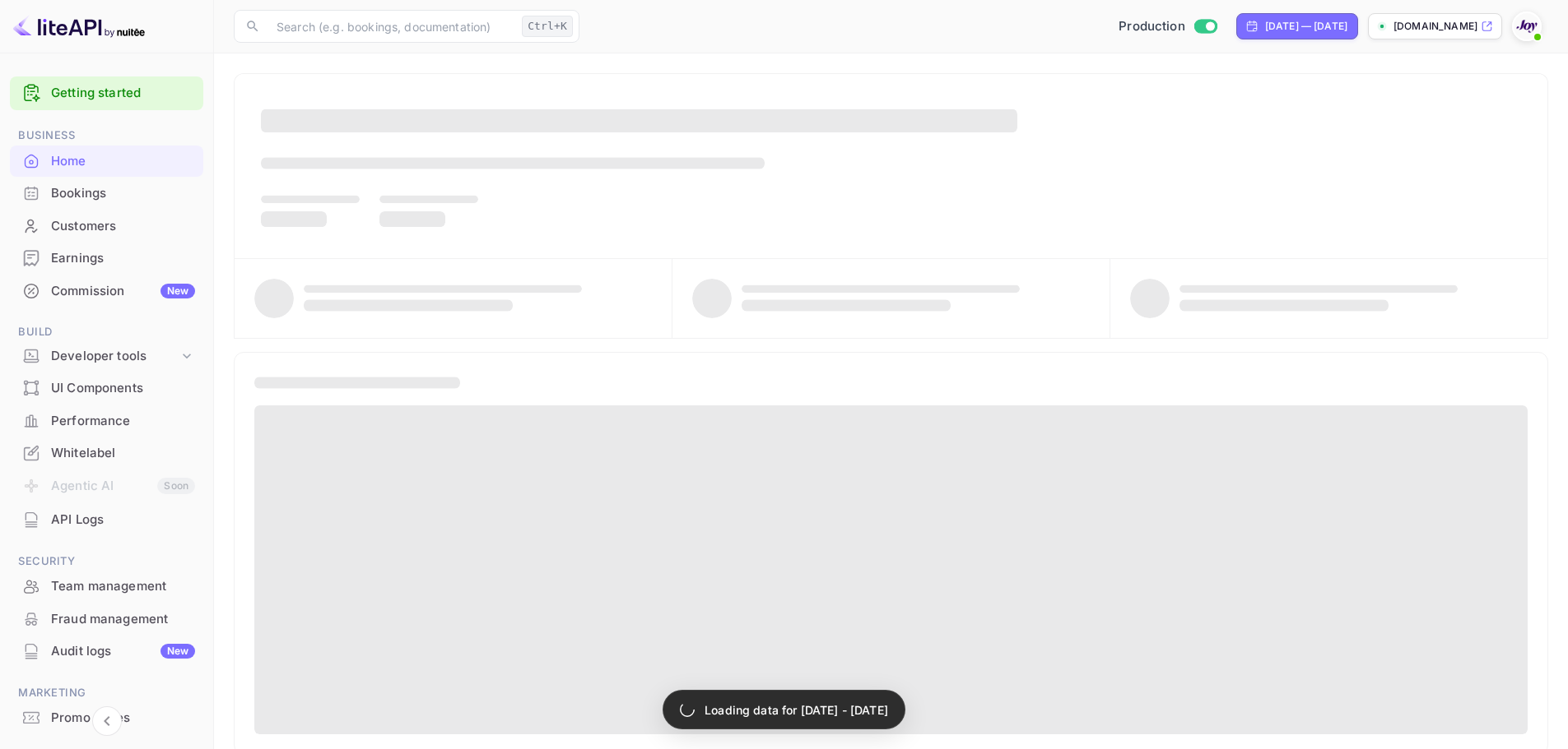
click at [84, 187] on div "Bookings" at bounding box center [123, 194] width 144 height 19
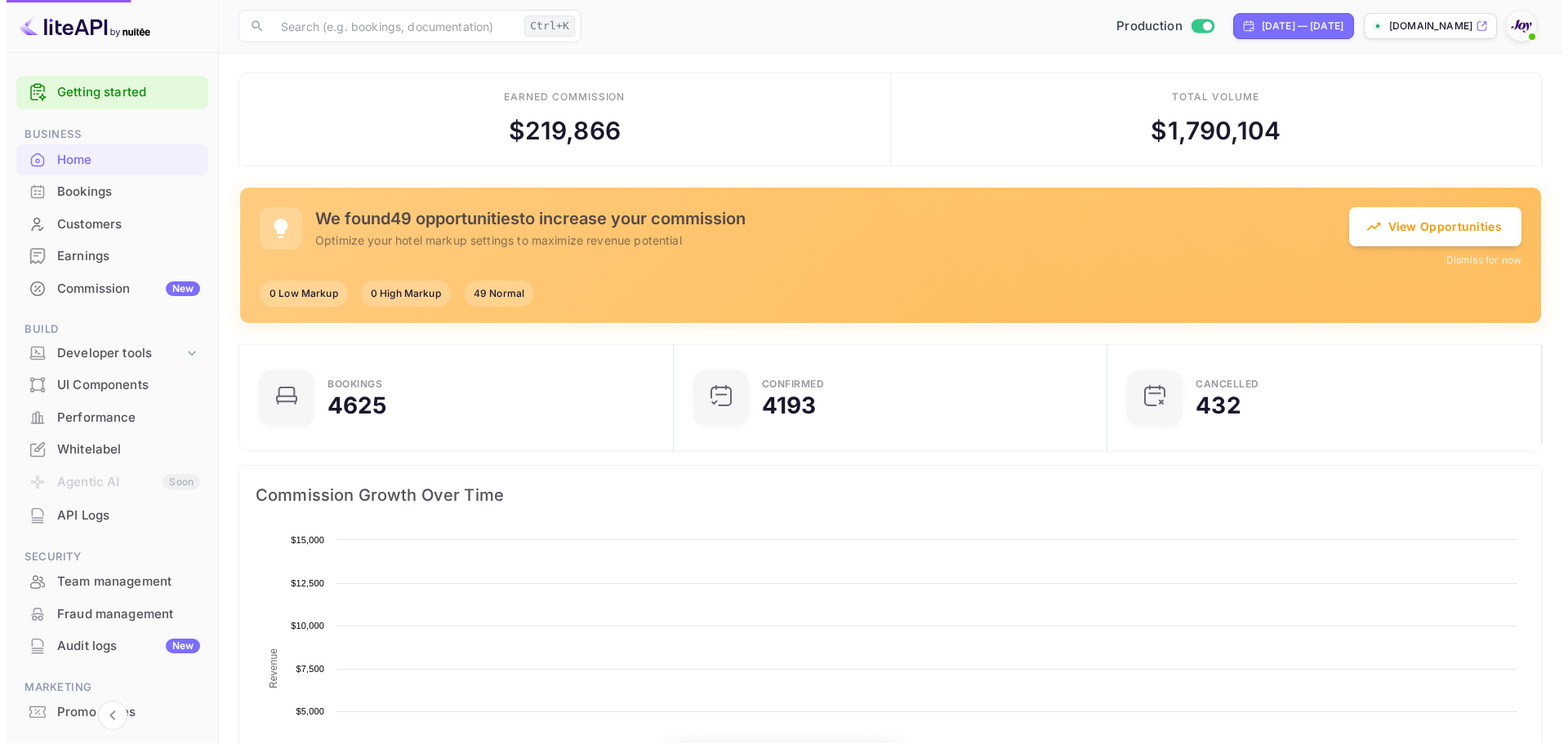
scroll to position [253, 412]
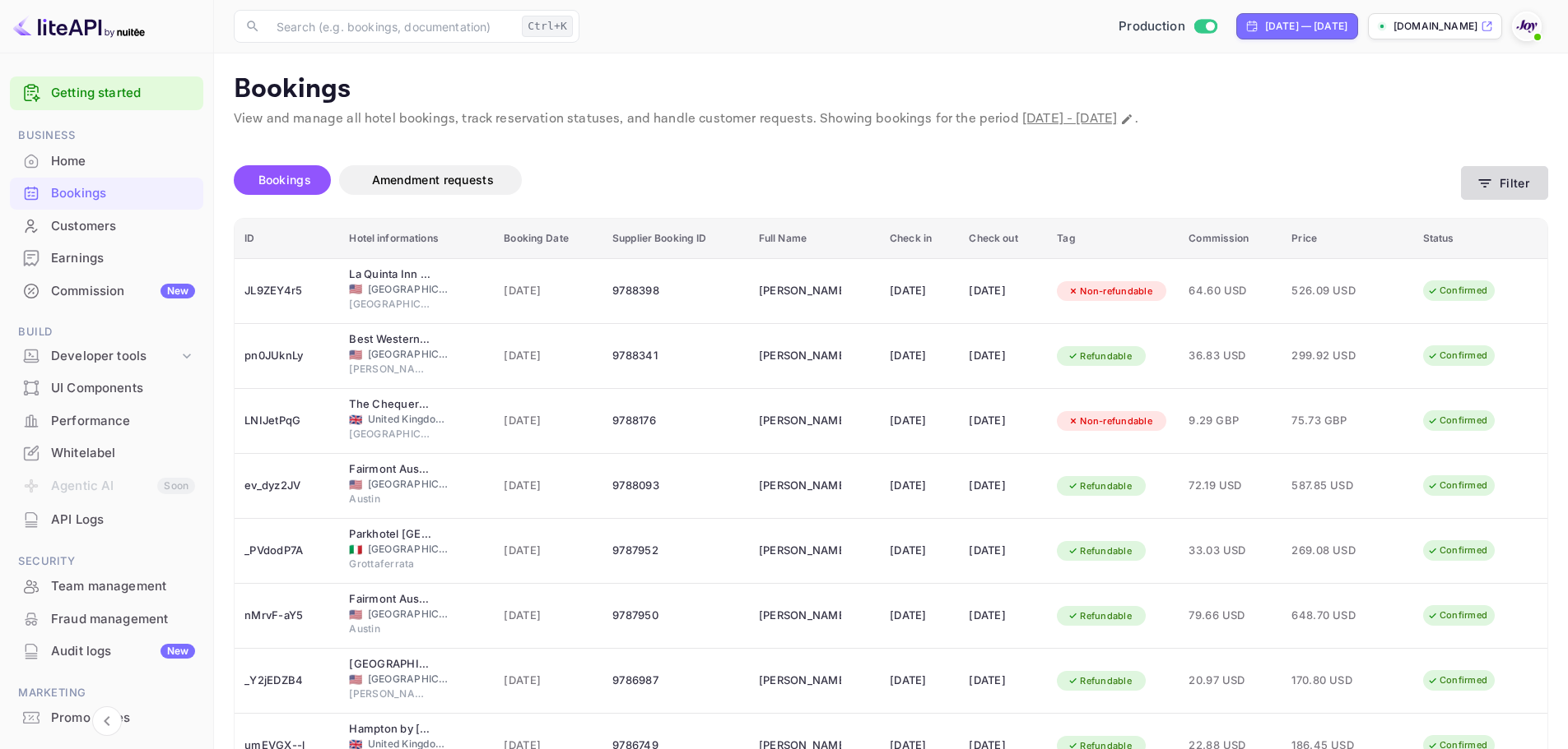
click at [1500, 179] on button "Filter" at bounding box center [1505, 182] width 87 height 34
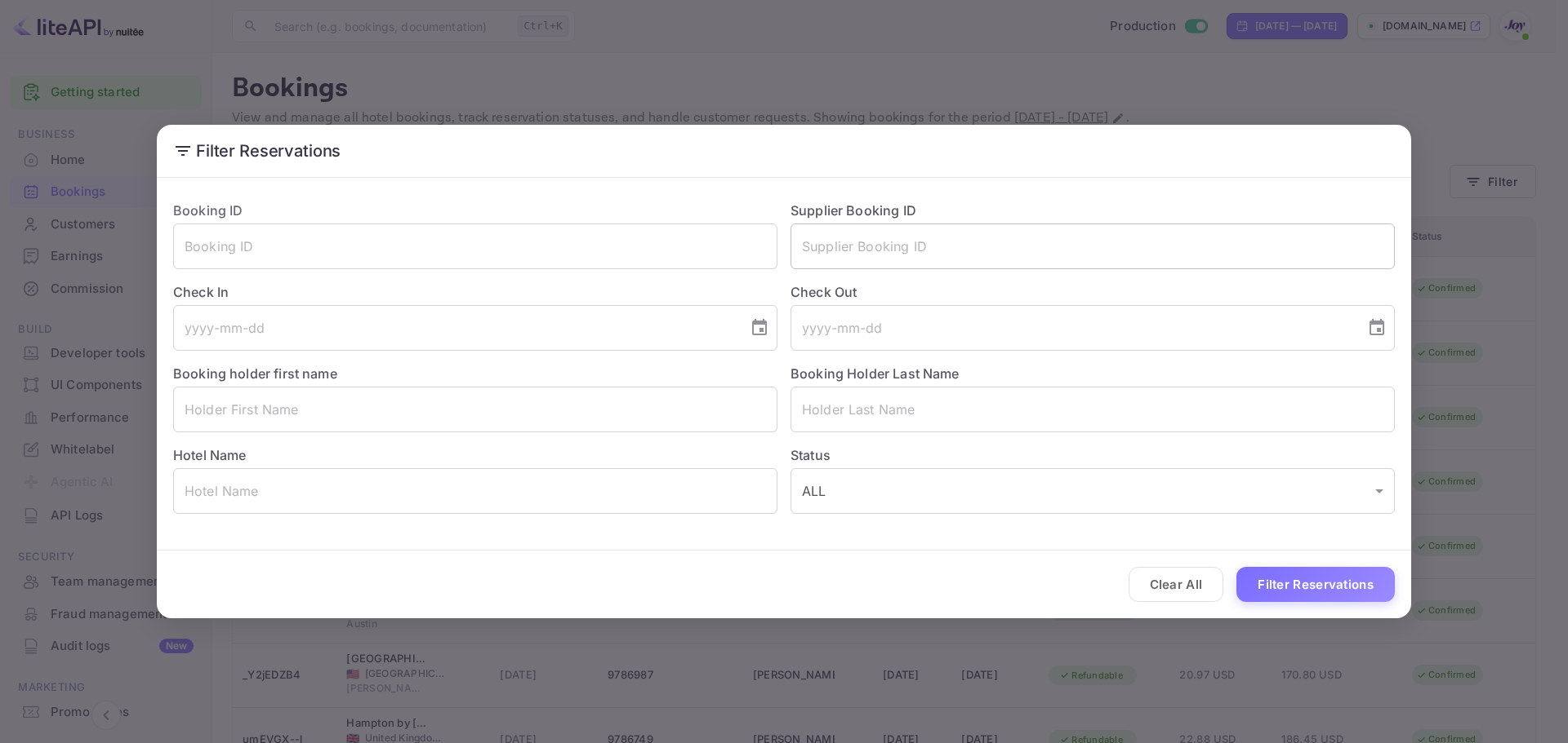
click at [876, 252] on input "text" at bounding box center [1092, 247] width 604 height 46
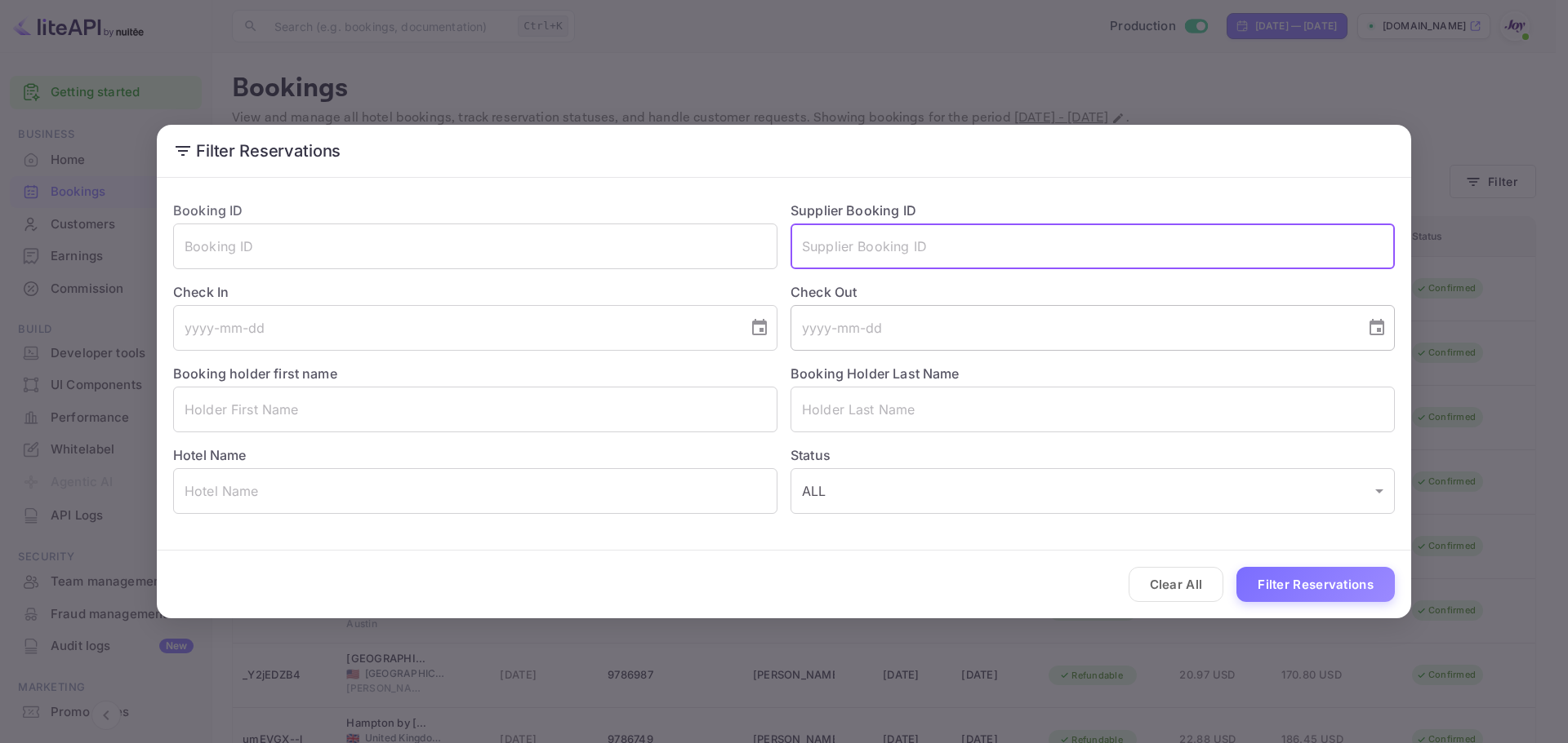
paste input "8868472"
type input "8868472"
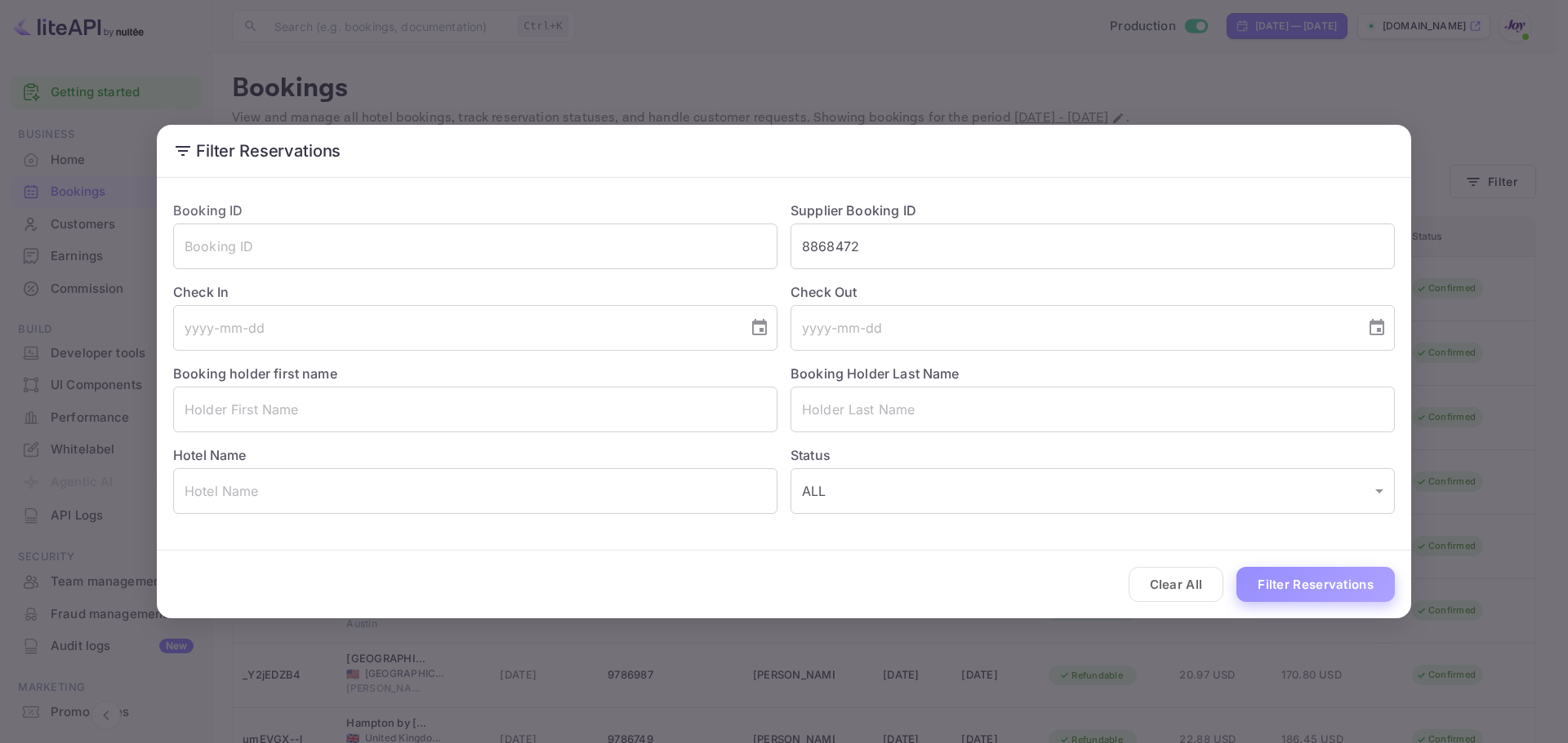
click at [1311, 595] on button "Filter Reservations" at bounding box center [1315, 584] width 158 height 35
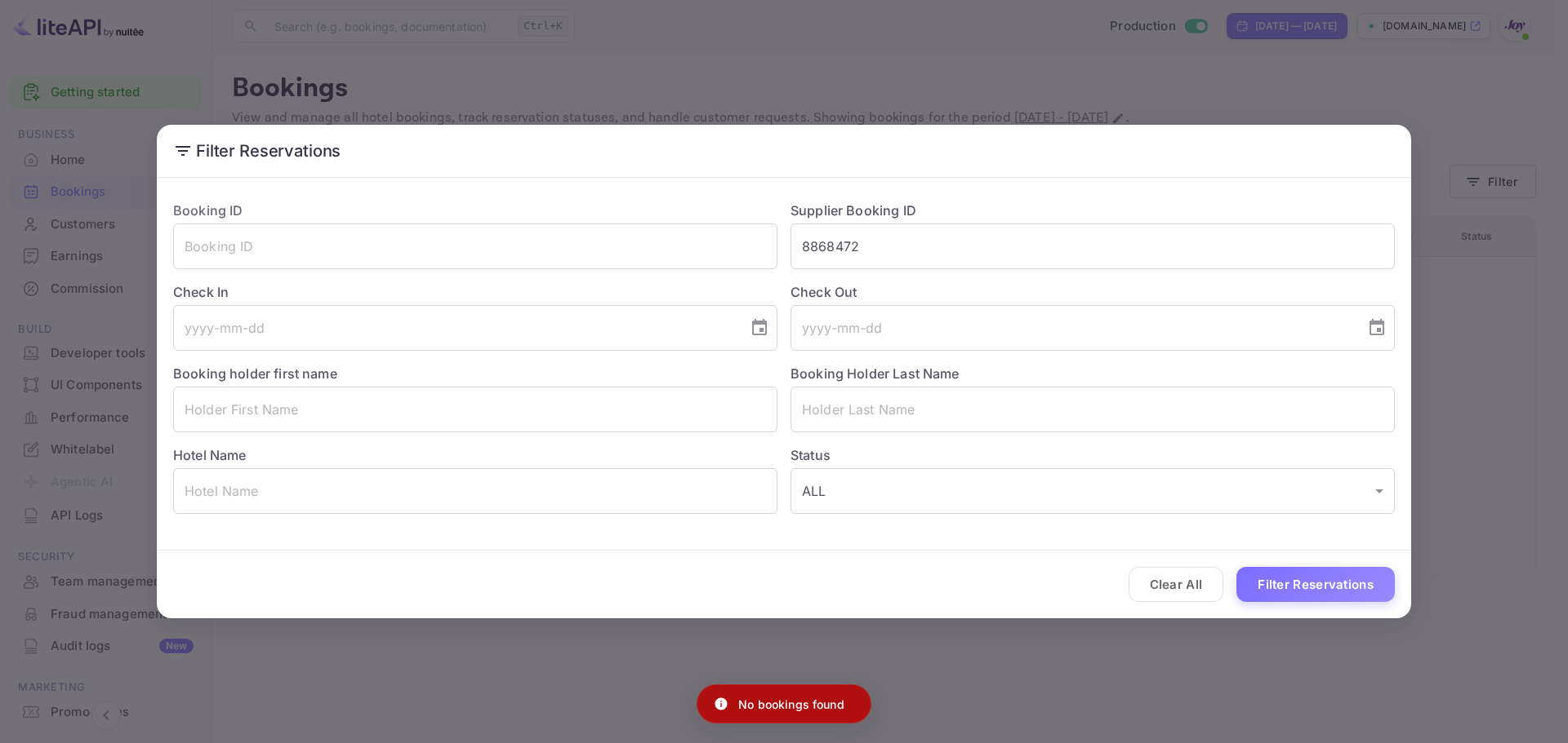
click at [965, 679] on div "Filter Reservations Booking ID ​ Supplier Booking ID 8868472 ​ Check In ​ Check…" at bounding box center [784, 372] width 1568 height 743
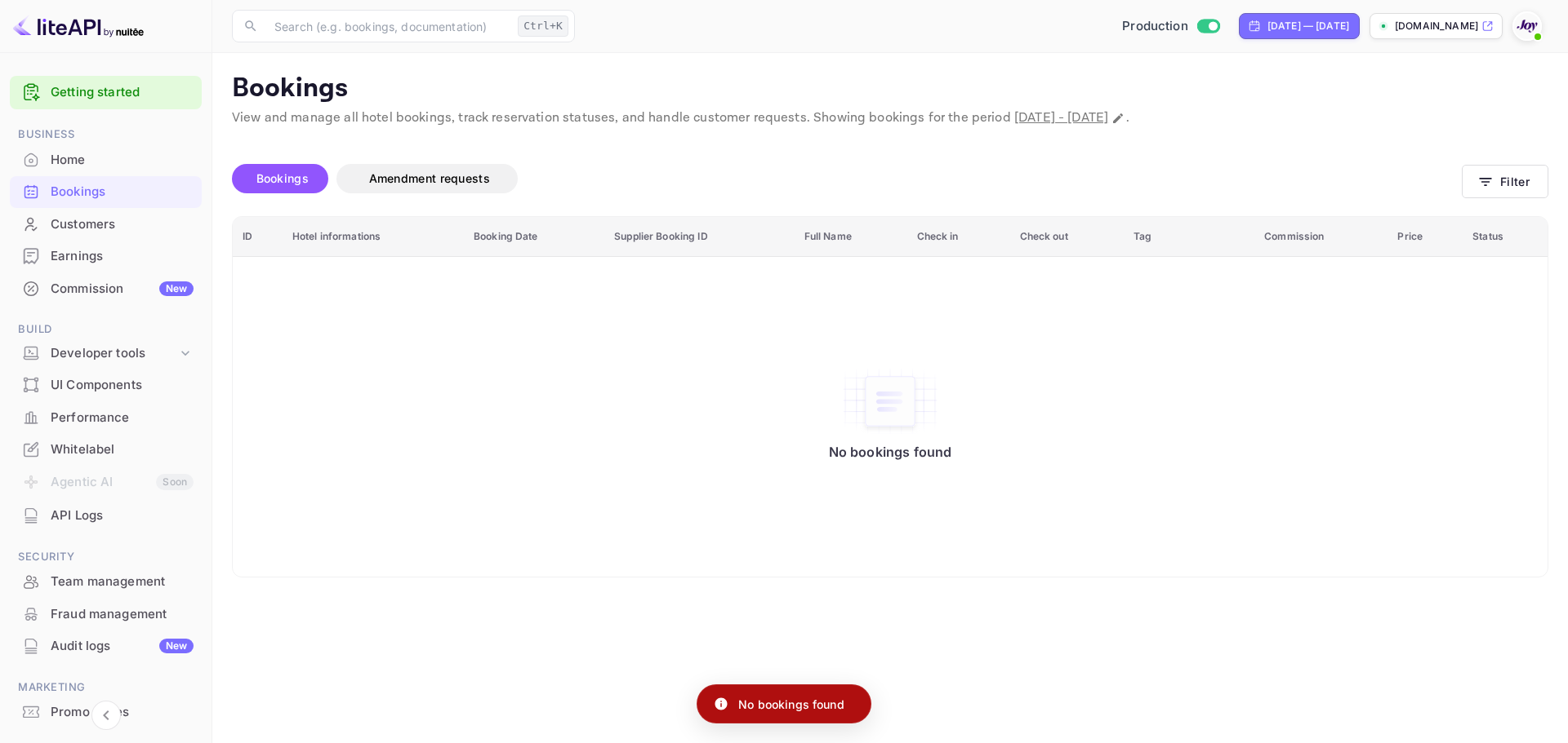
click at [145, 194] on div "Bookings" at bounding box center [122, 192] width 143 height 19
click at [279, 180] on span "Bookings" at bounding box center [282, 178] width 52 height 14
click at [1497, 171] on button "Filter" at bounding box center [1504, 181] width 87 height 33
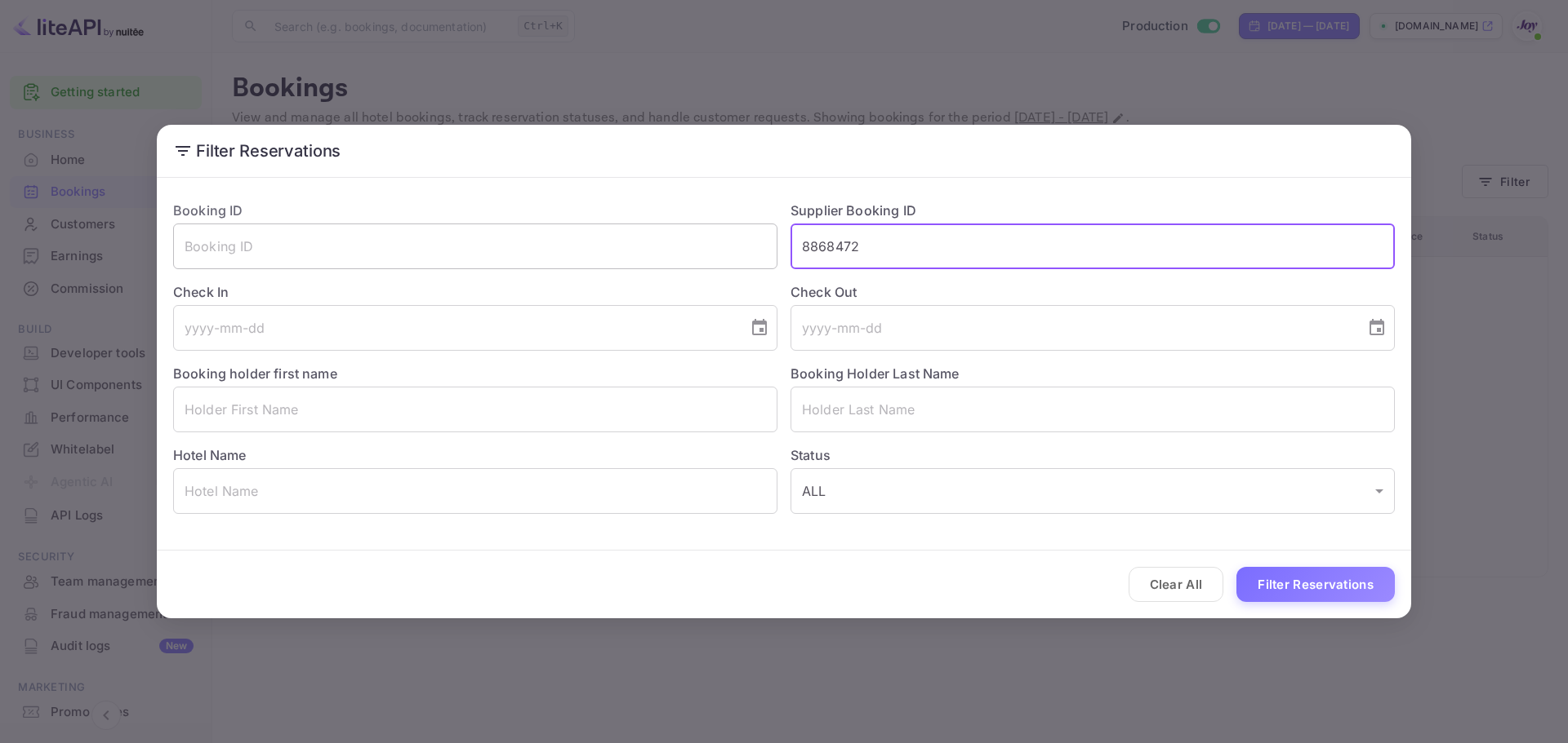
drag, startPoint x: 881, startPoint y: 251, endPoint x: 561, endPoint y: 239, distance: 320.2
click at [561, 239] on div "Booking ID ​ Supplier Booking ID 8868472 ​ Check In ​ Check Out ​ Booking holde…" at bounding box center [777, 351] width 1234 height 327
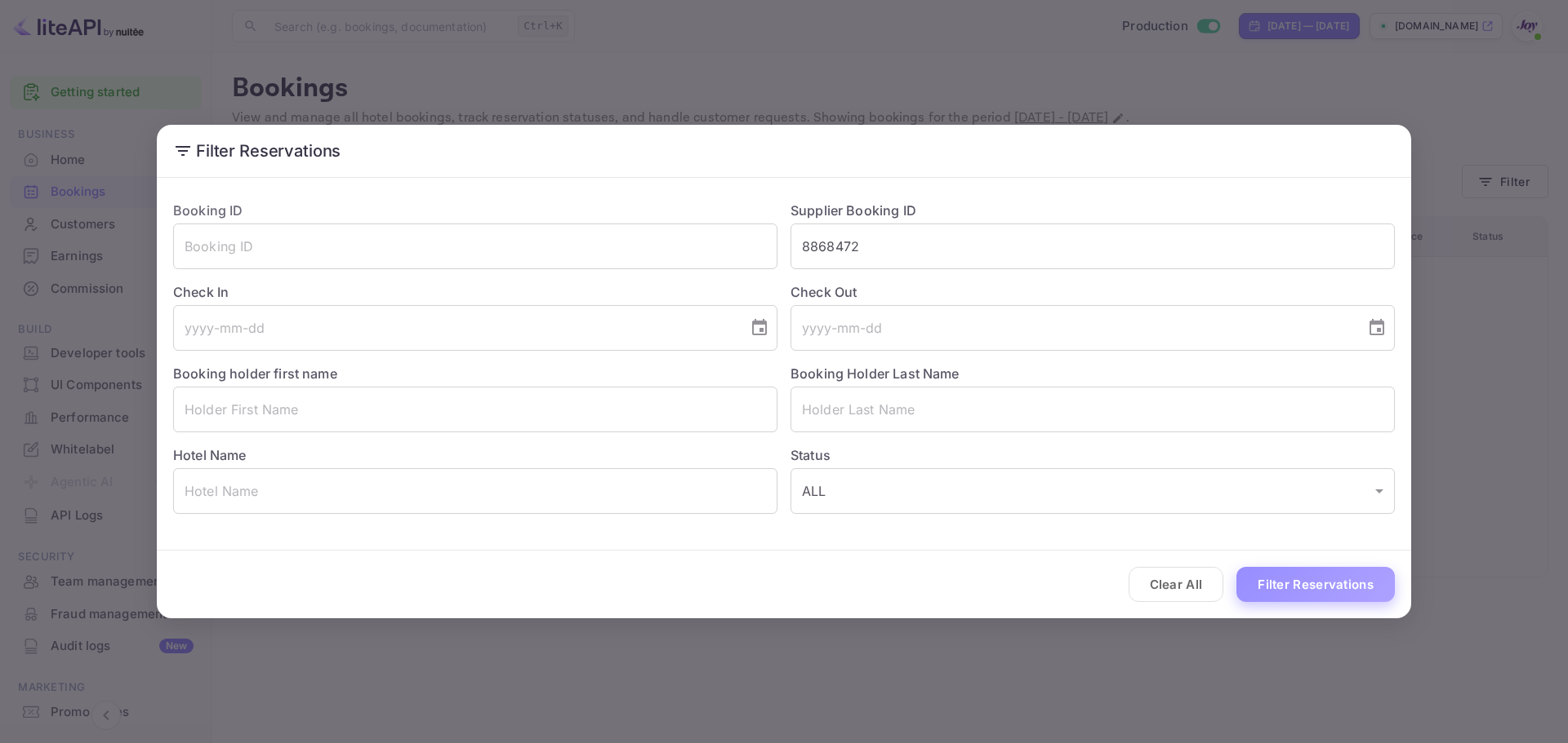
click at [1302, 584] on button "Filter Reservations" at bounding box center [1315, 584] width 158 height 35
click at [822, 248] on input "8868472" at bounding box center [1092, 247] width 604 height 46
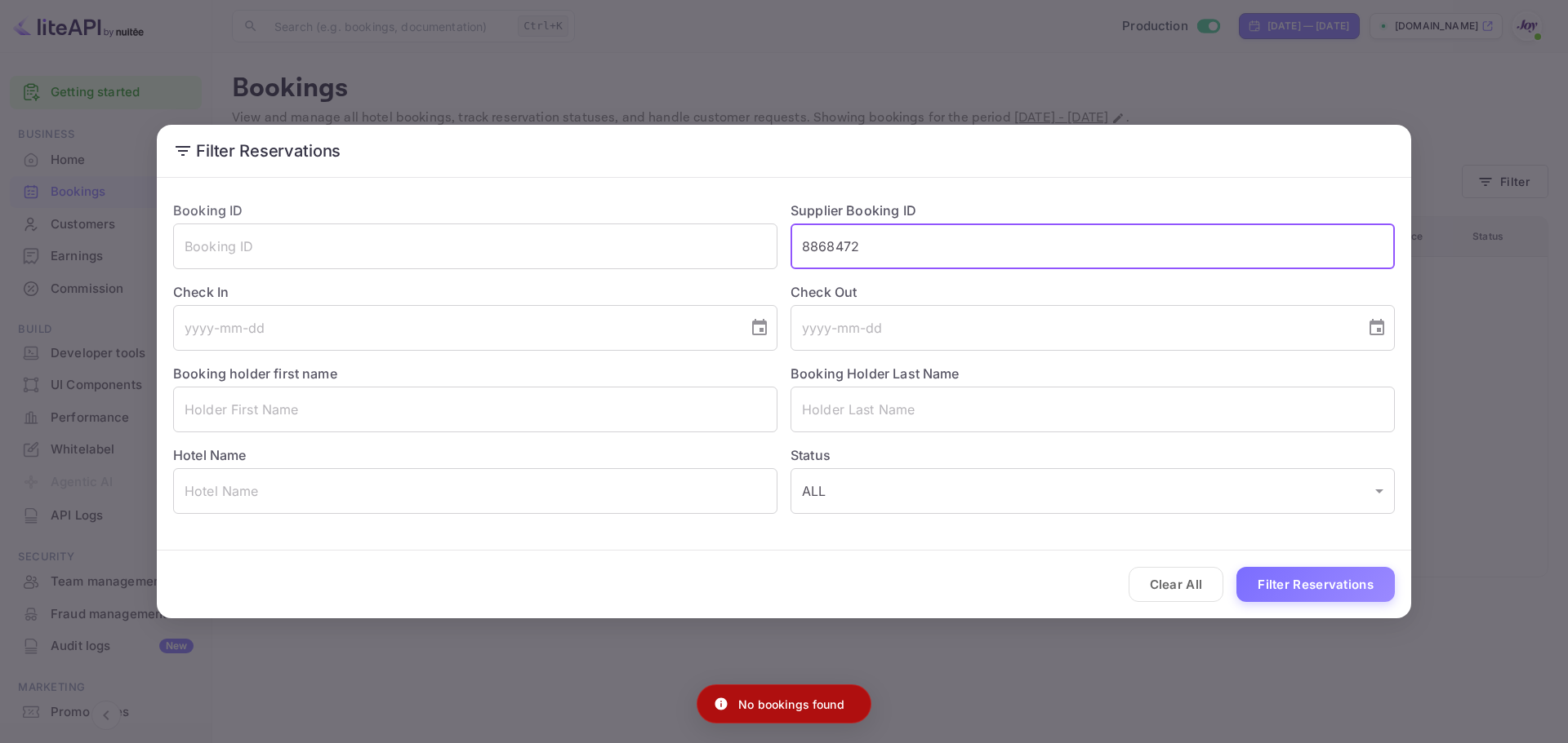
click at [822, 248] on input "8868472" at bounding box center [1092, 247] width 604 height 46
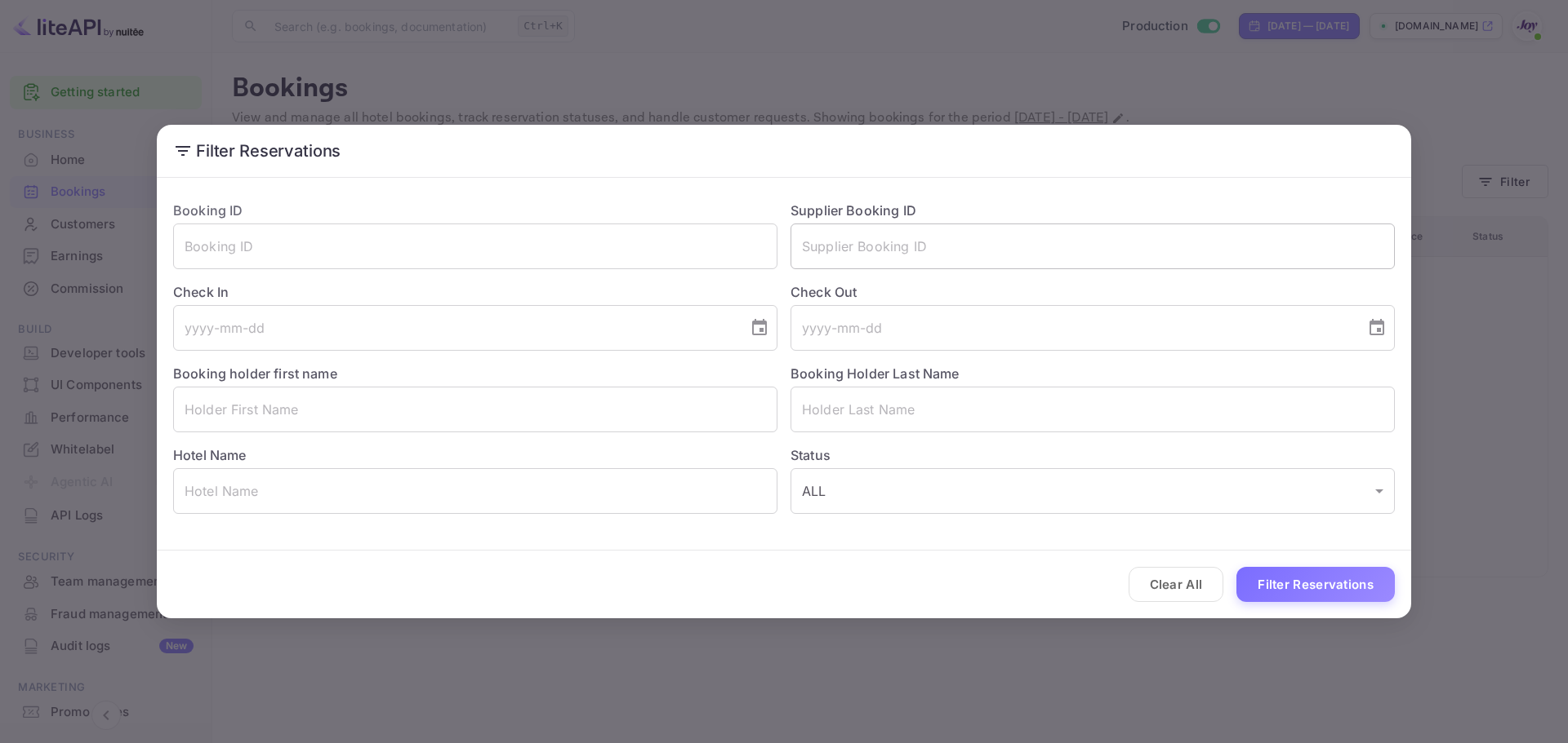
click at [858, 253] on input "text" at bounding box center [1092, 247] width 604 height 46
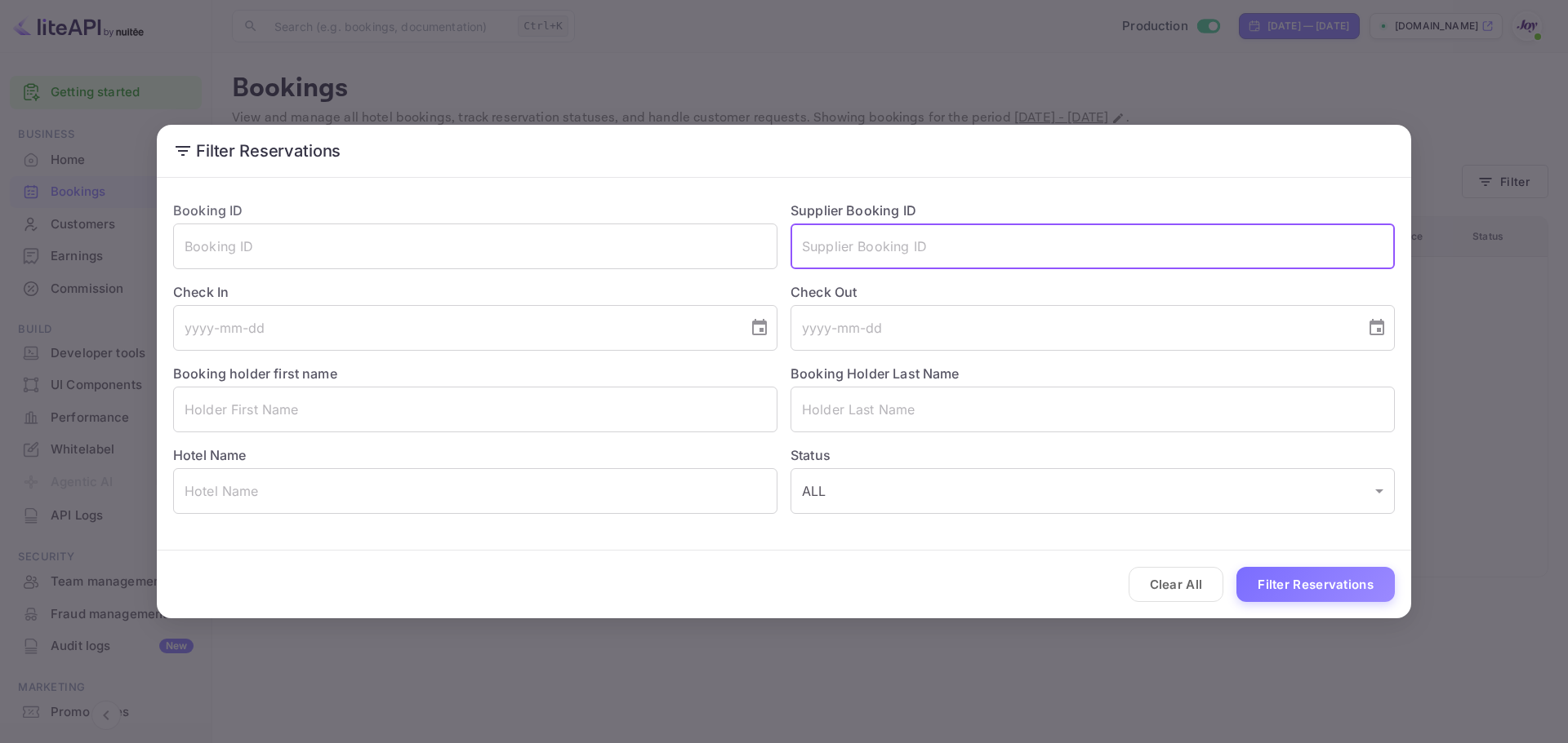
paste input "8868472"
type input "8868472"
click at [1319, 578] on button "Filter Reservations" at bounding box center [1315, 584] width 158 height 35
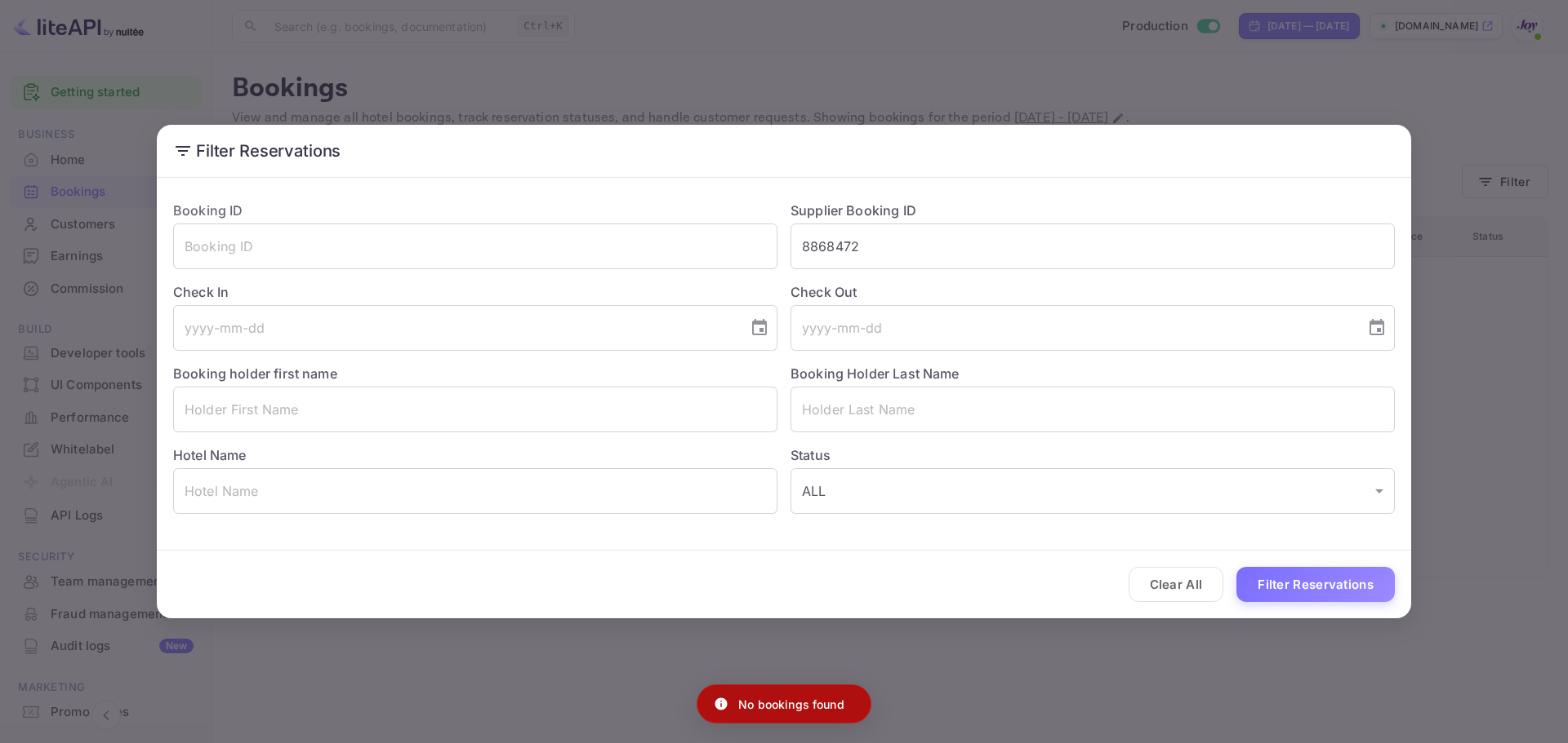
click at [1187, 589] on button "Clear All" at bounding box center [1176, 584] width 95 height 35
